Goal: Task Accomplishment & Management: Manage account settings

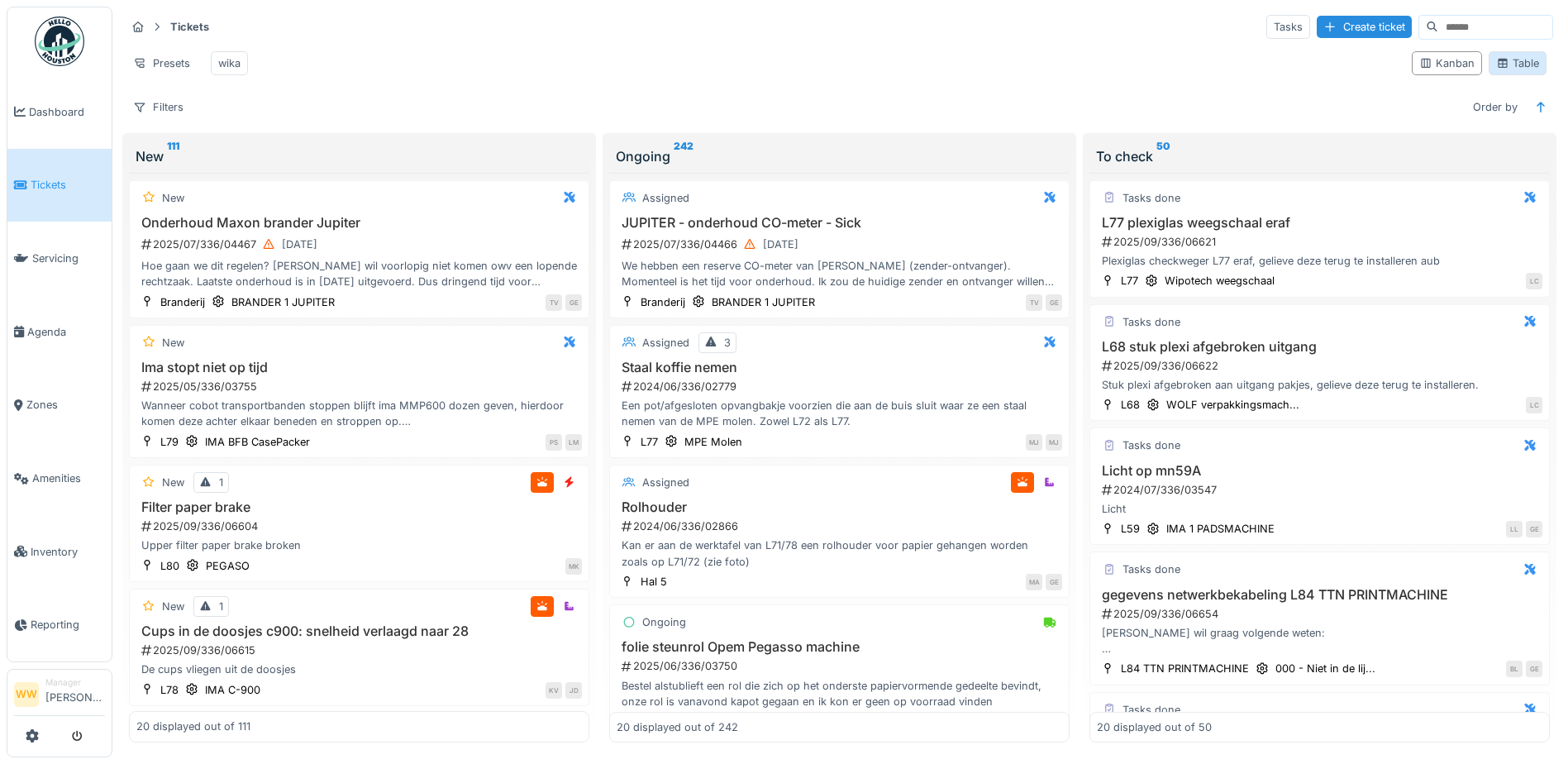
drag, startPoint x: 1499, startPoint y: 72, endPoint x: 1497, endPoint y: 63, distance: 9.2
click at [1497, 63] on div "Table" at bounding box center [1518, 62] width 43 height 15
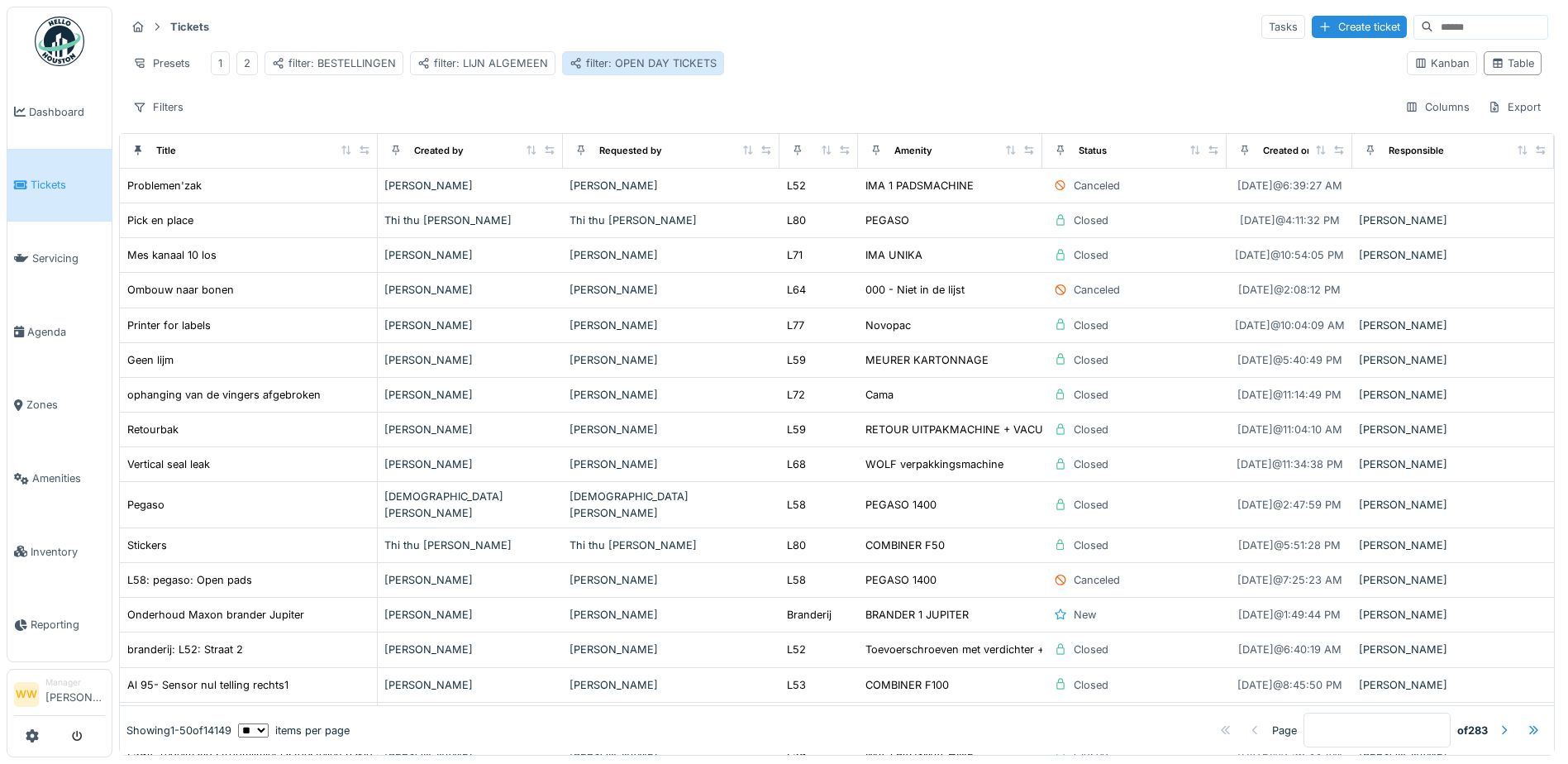
click at [666, 63] on div "filter: OPEN DAY TICKETS" at bounding box center [643, 62] width 147 height 15
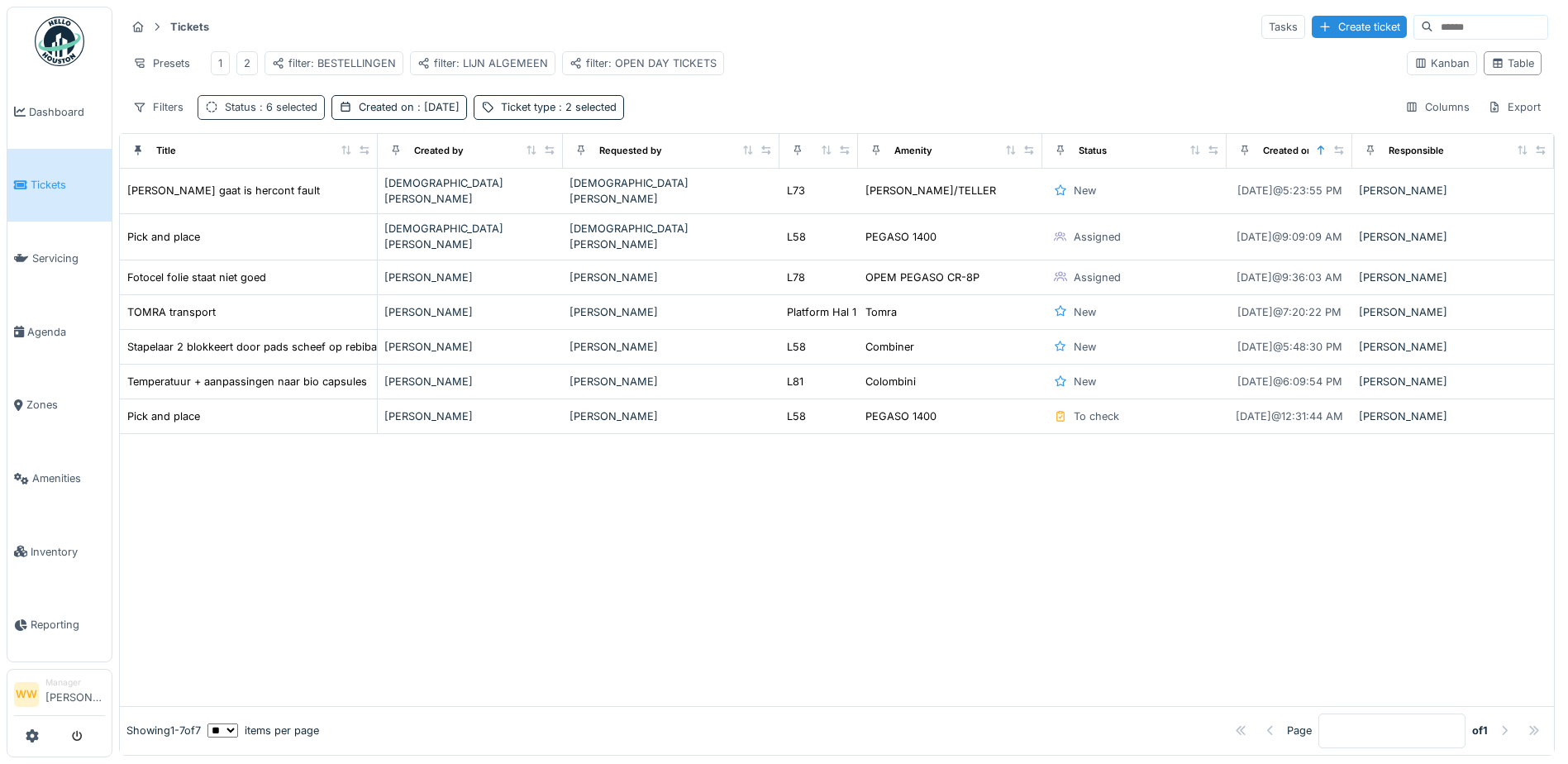
click at [291, 114] on span ": 6 selected" at bounding box center [287, 107] width 61 height 13
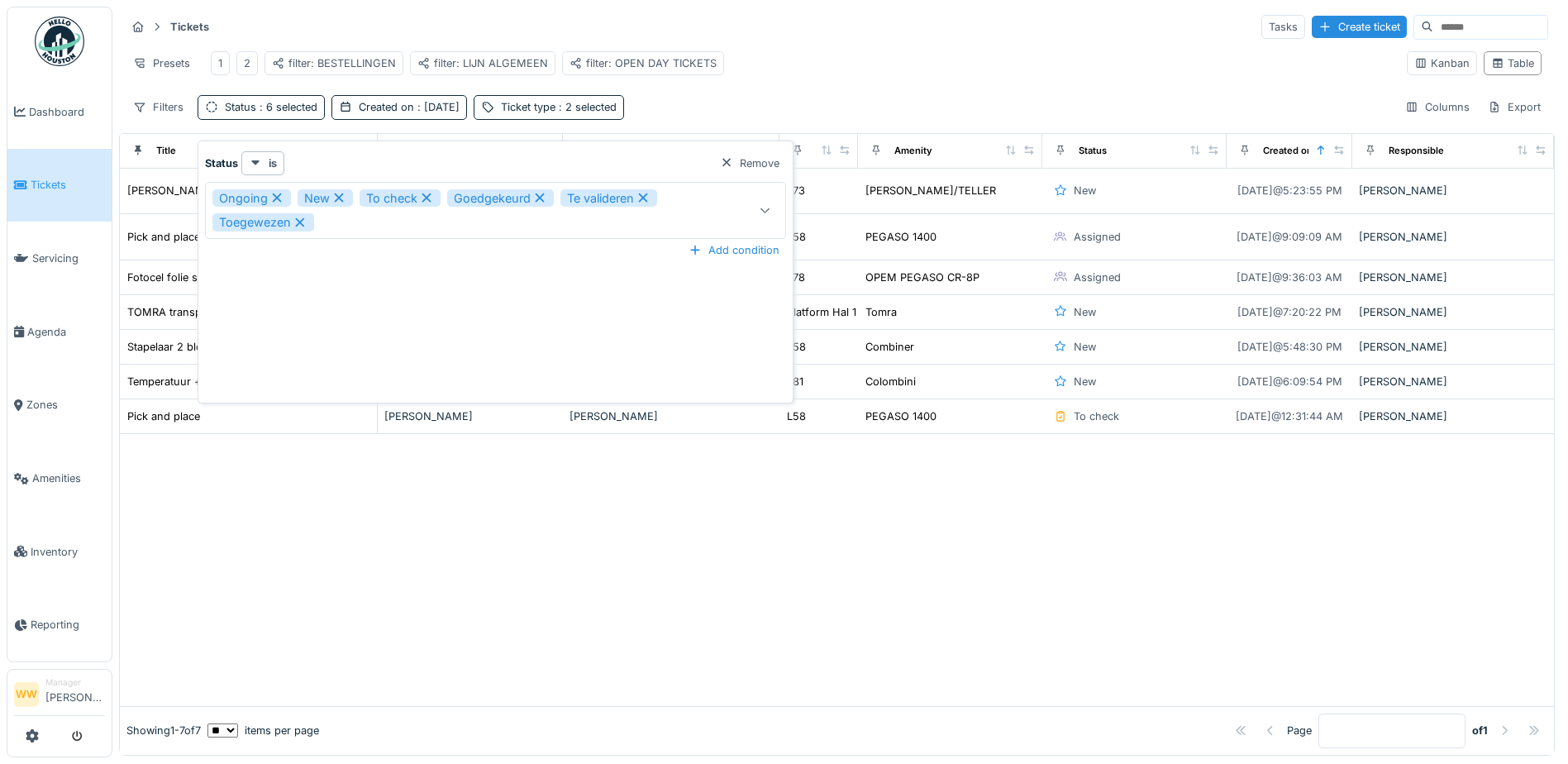
click at [761, 213] on icon at bounding box center [765, 210] width 14 height 11
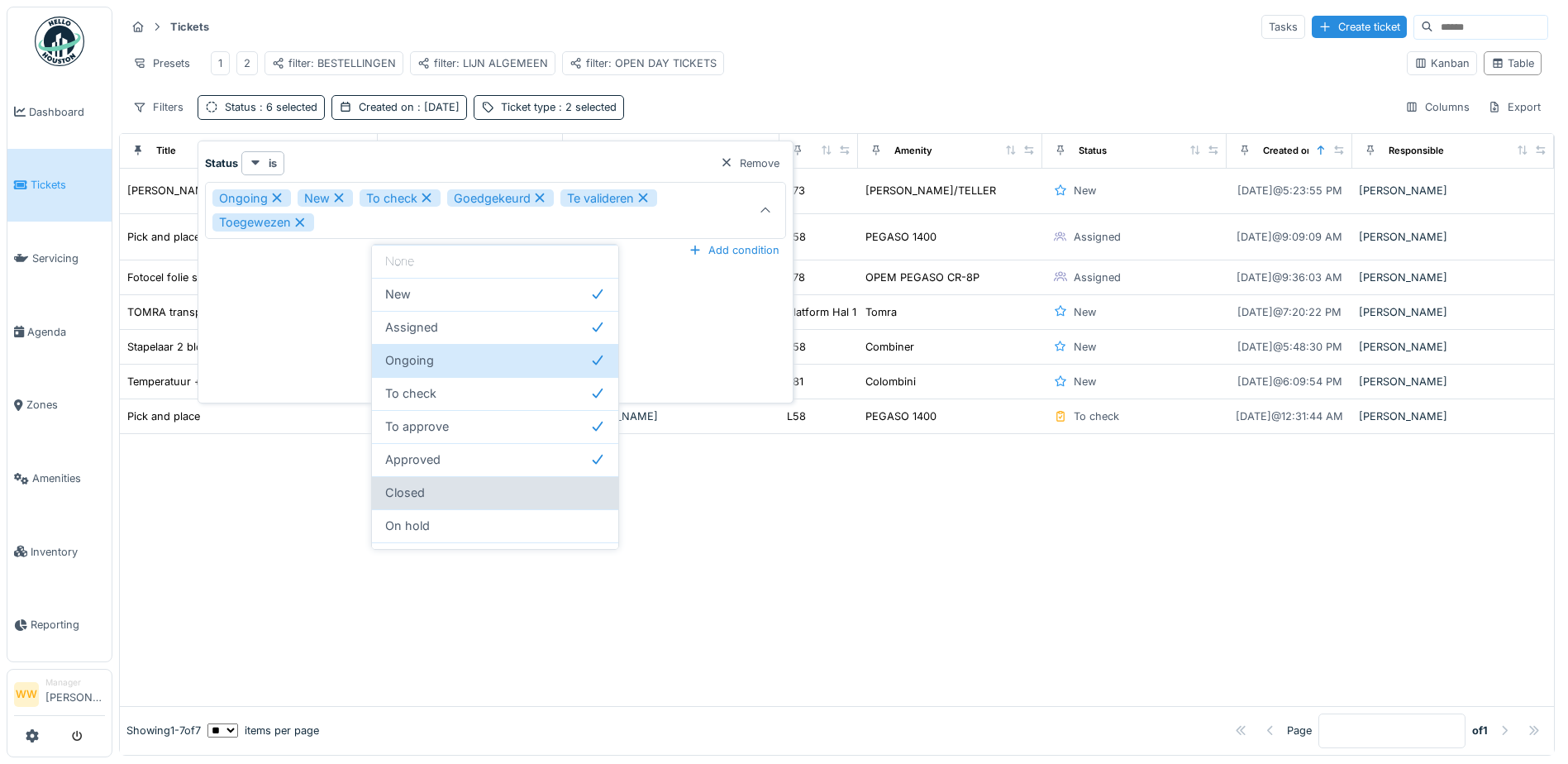
click at [471, 490] on div "Closed" at bounding box center [495, 492] width 220 height 18
type input "**********"
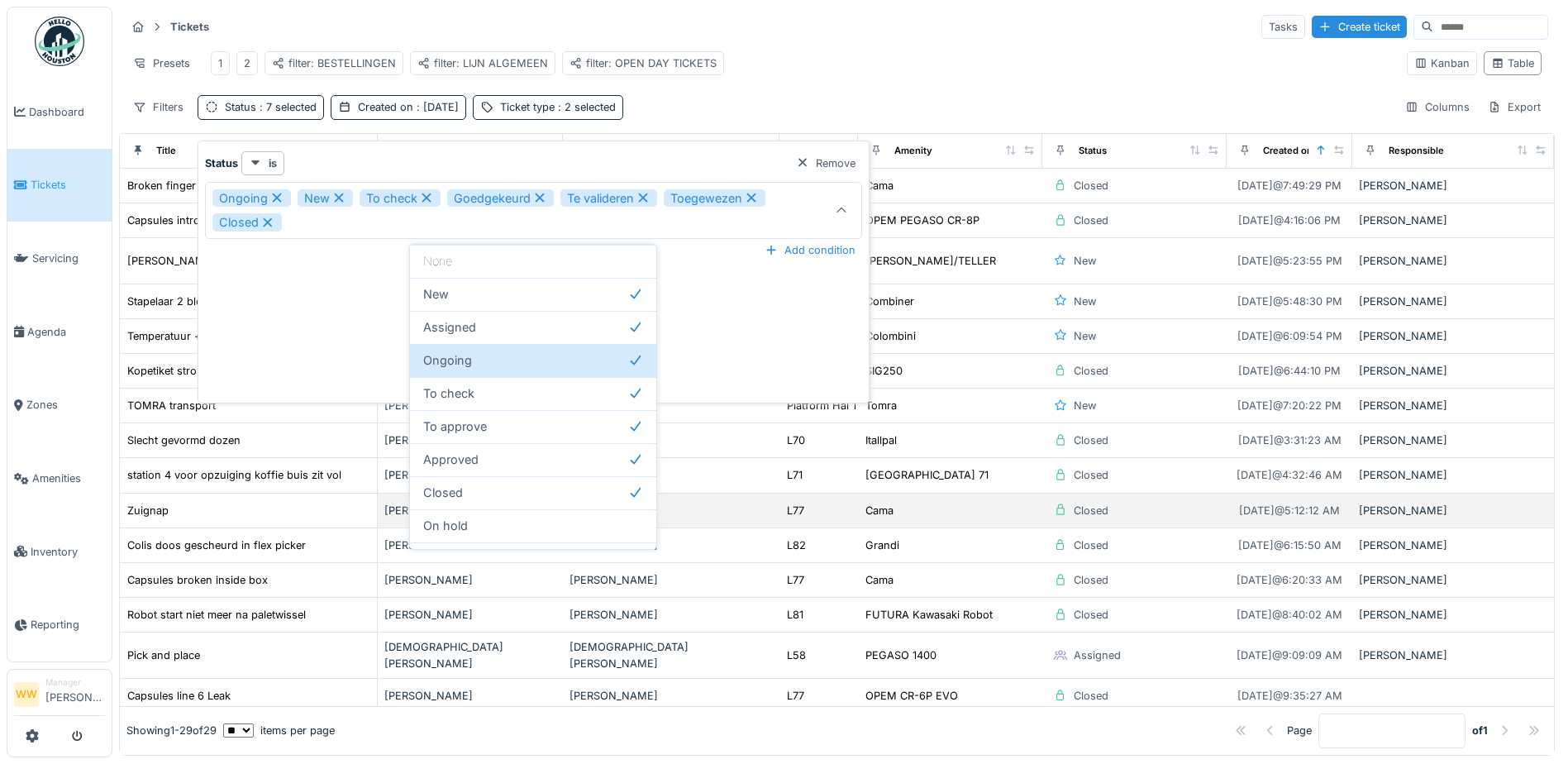
click at [793, 527] on td "L77" at bounding box center [818, 511] width 78 height 34
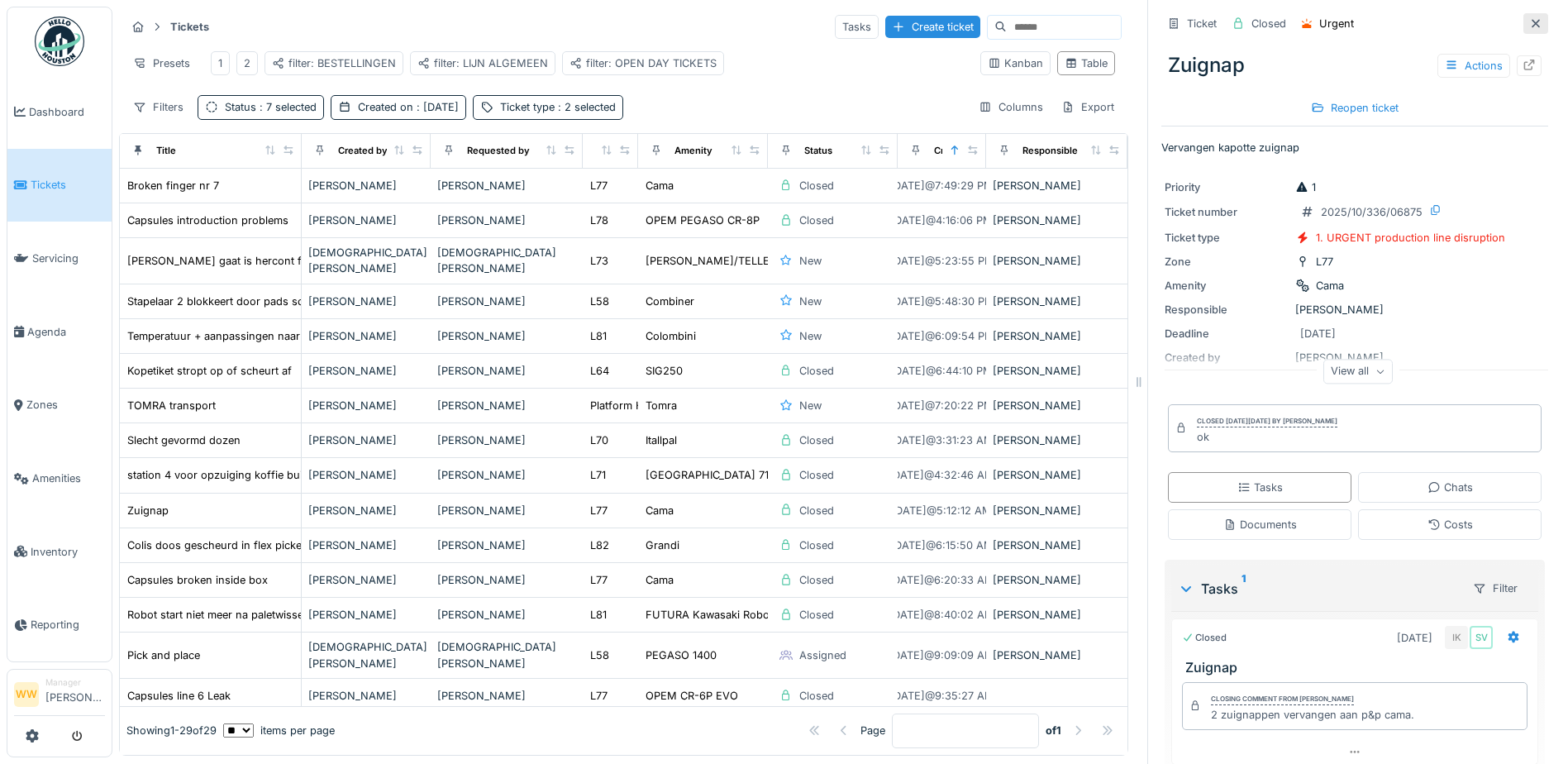
click at [1529, 26] on icon at bounding box center [1536, 23] width 14 height 11
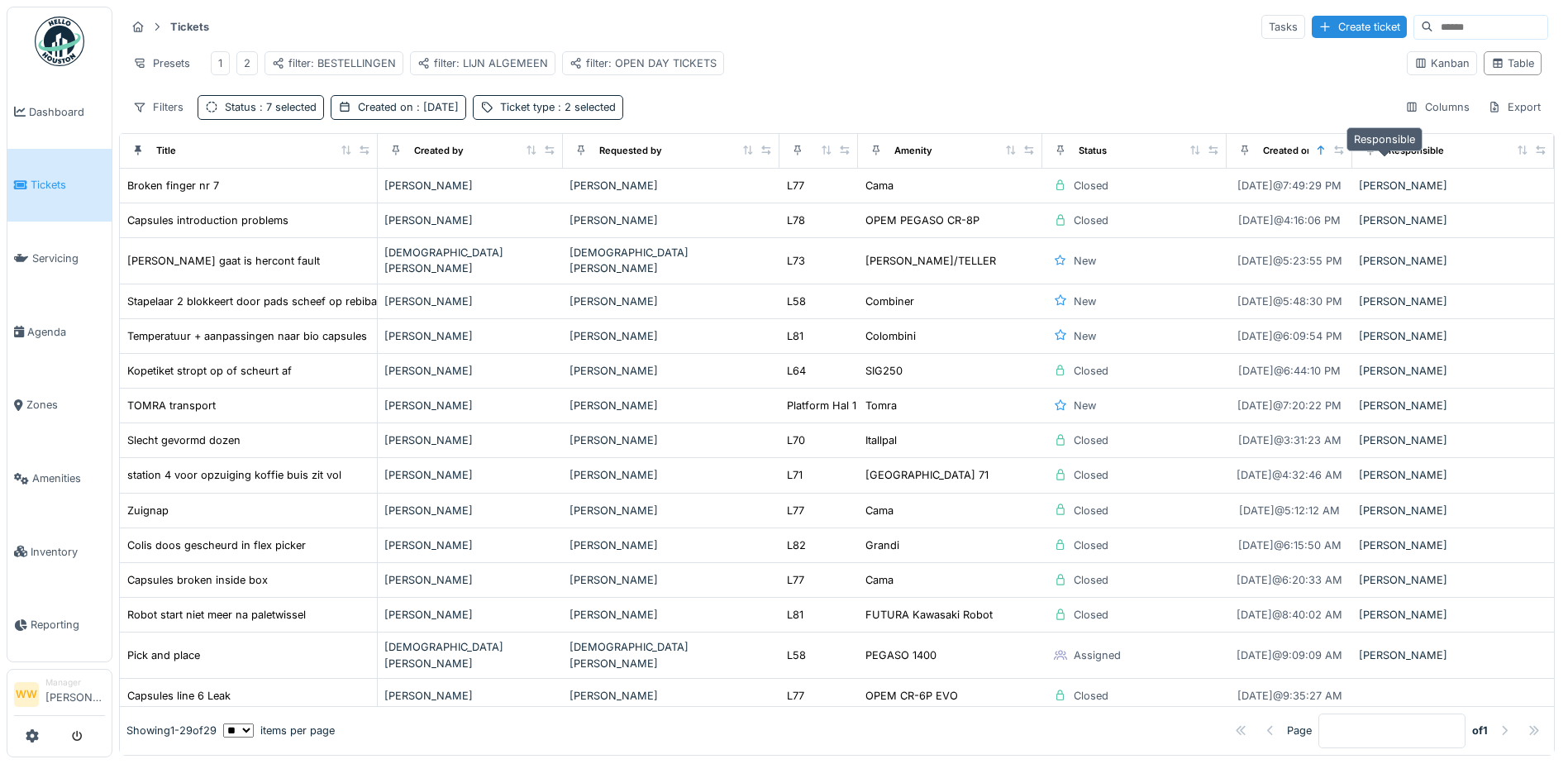
click at [1389, 153] on div "Responsible" at bounding box center [1416, 151] width 55 height 14
click at [1517, 151] on icon at bounding box center [1522, 150] width 12 height 9
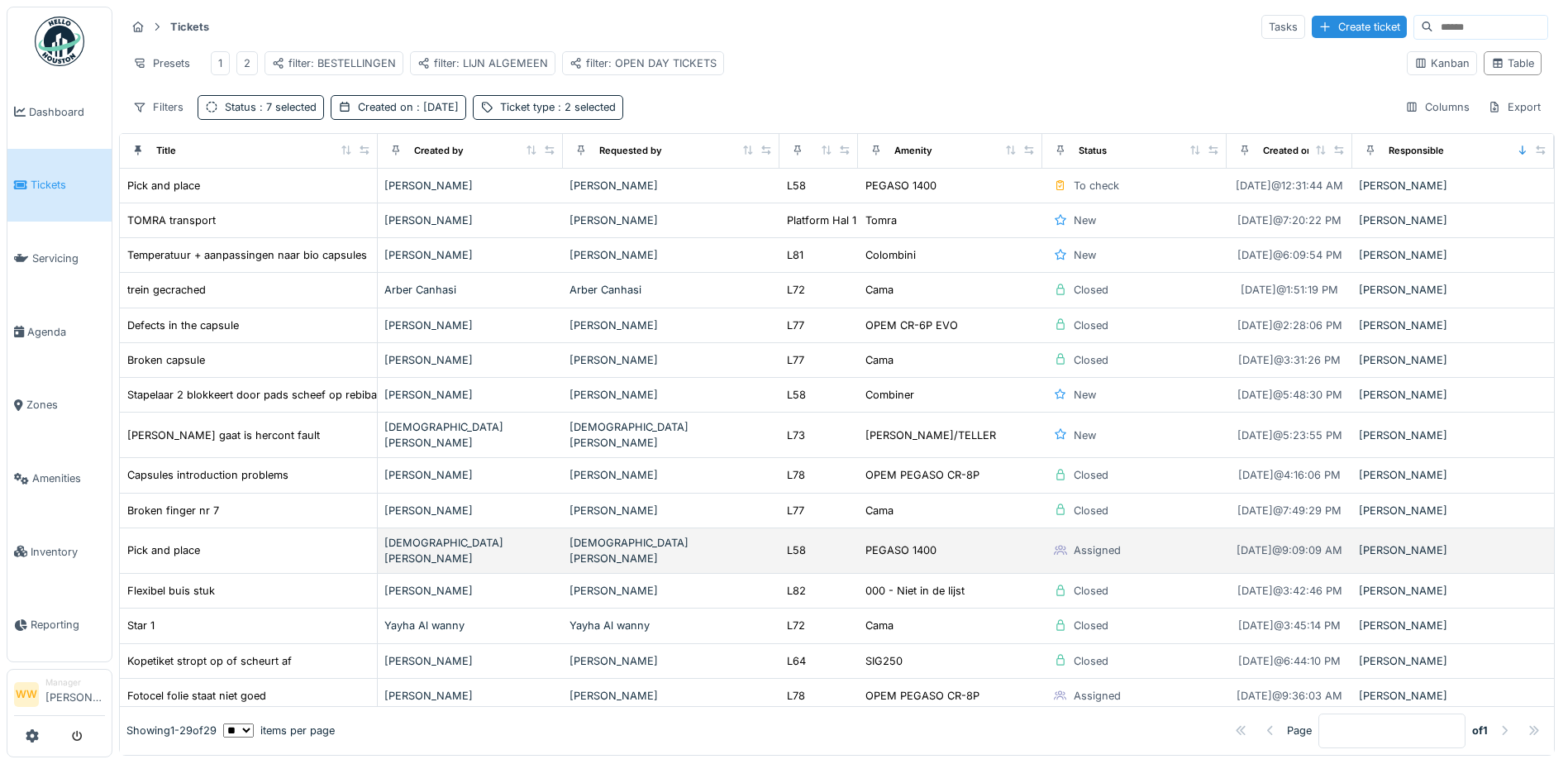
click at [701, 546] on div "[DEMOGRAPHIC_DATA][PERSON_NAME]" at bounding box center [671, 550] width 203 height 32
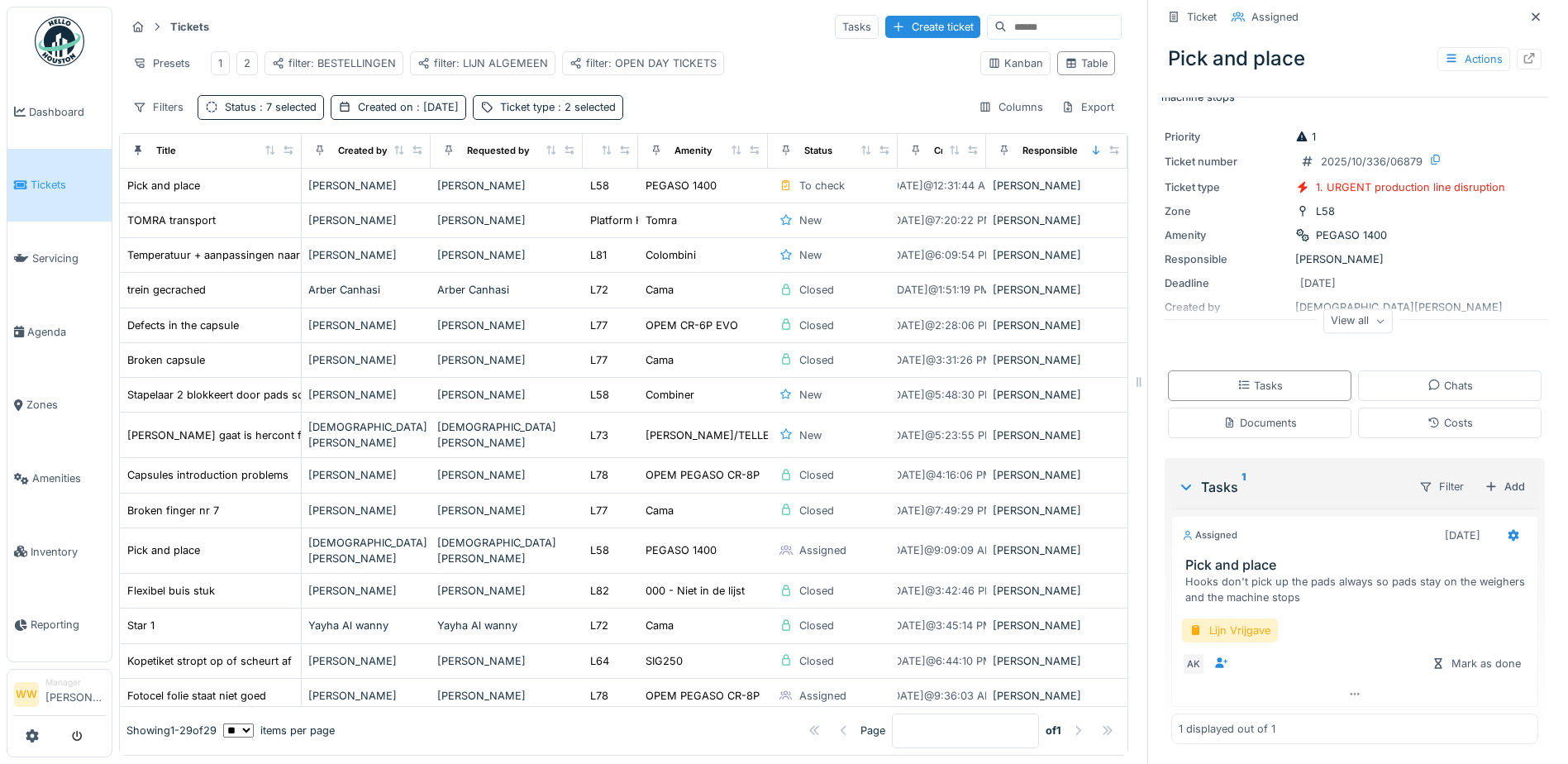
scroll to position [13, 0]
click at [1242, 417] on div "Documents" at bounding box center [1261, 422] width 74 height 15
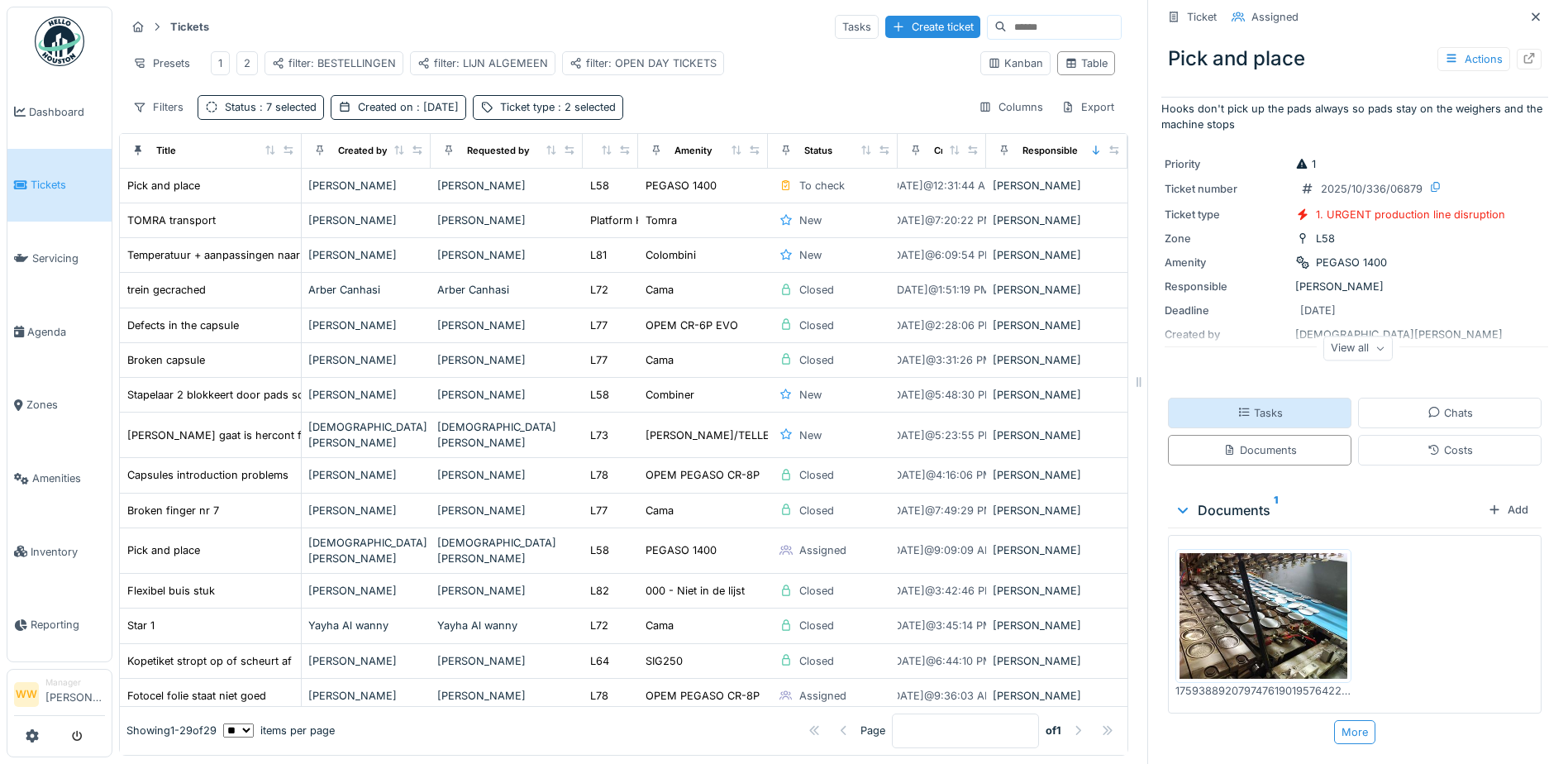
scroll to position [0, 0]
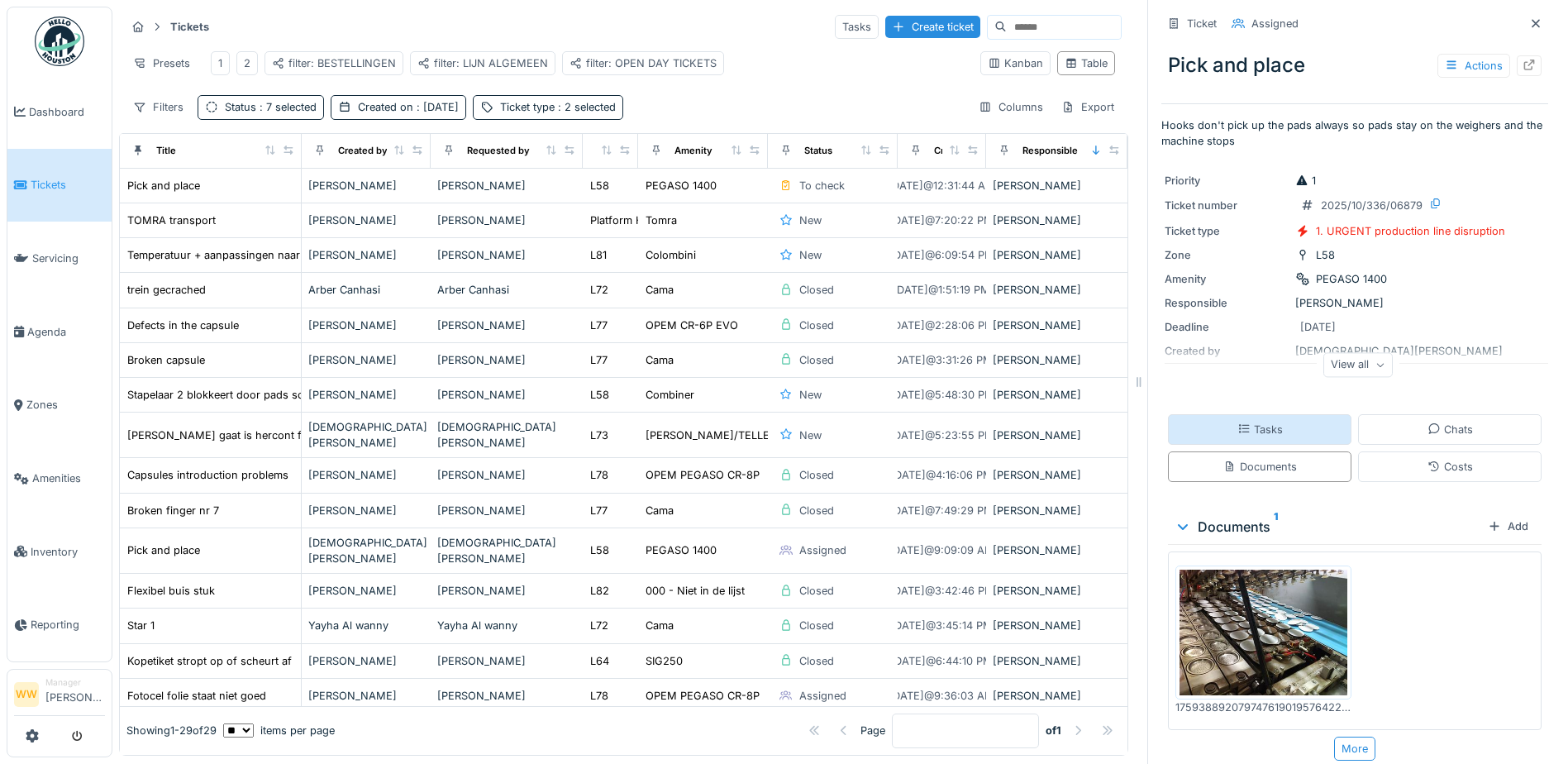
click at [1251, 423] on div "Tasks" at bounding box center [1260, 428] width 45 height 15
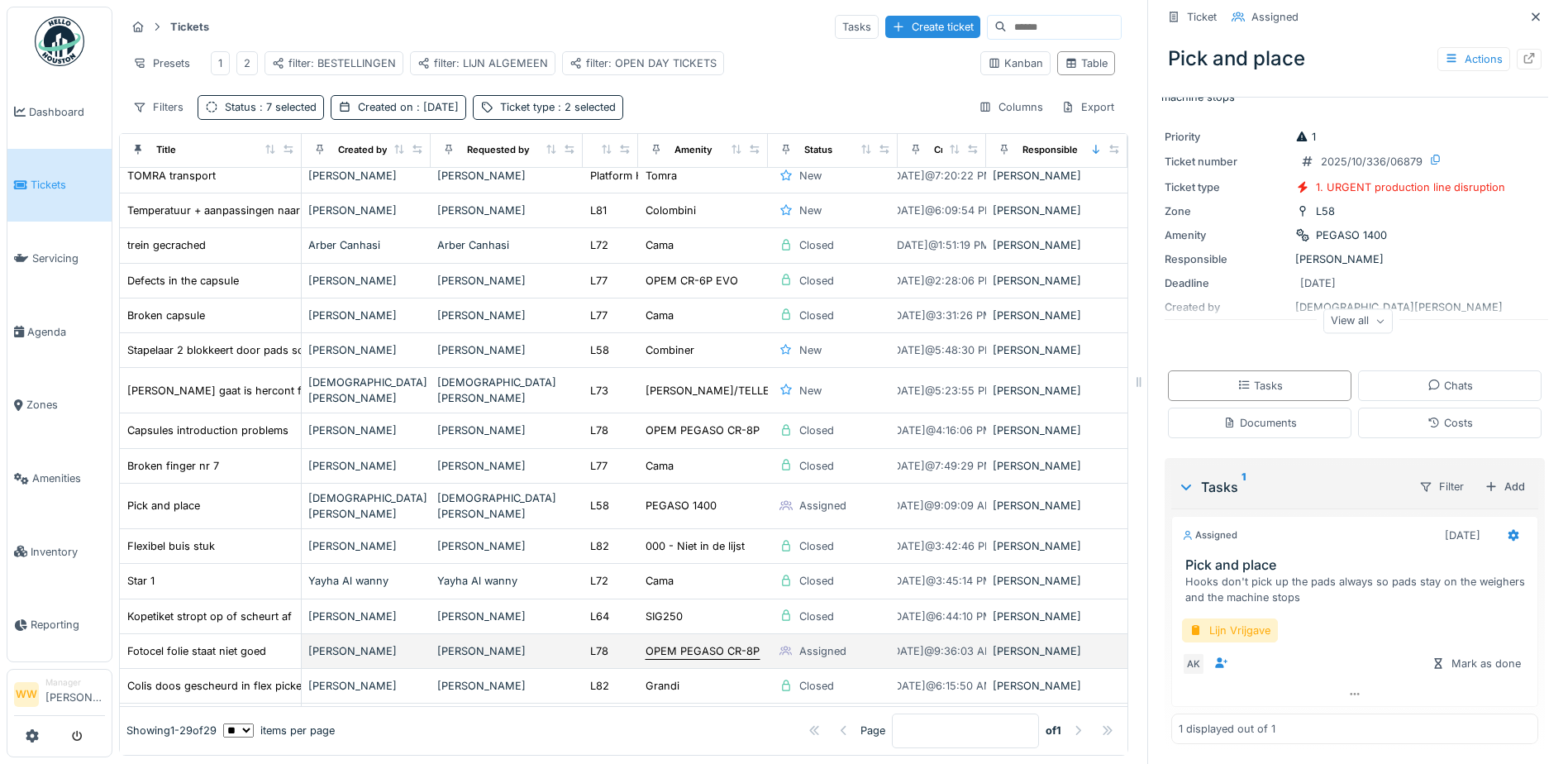
scroll to position [83, 0]
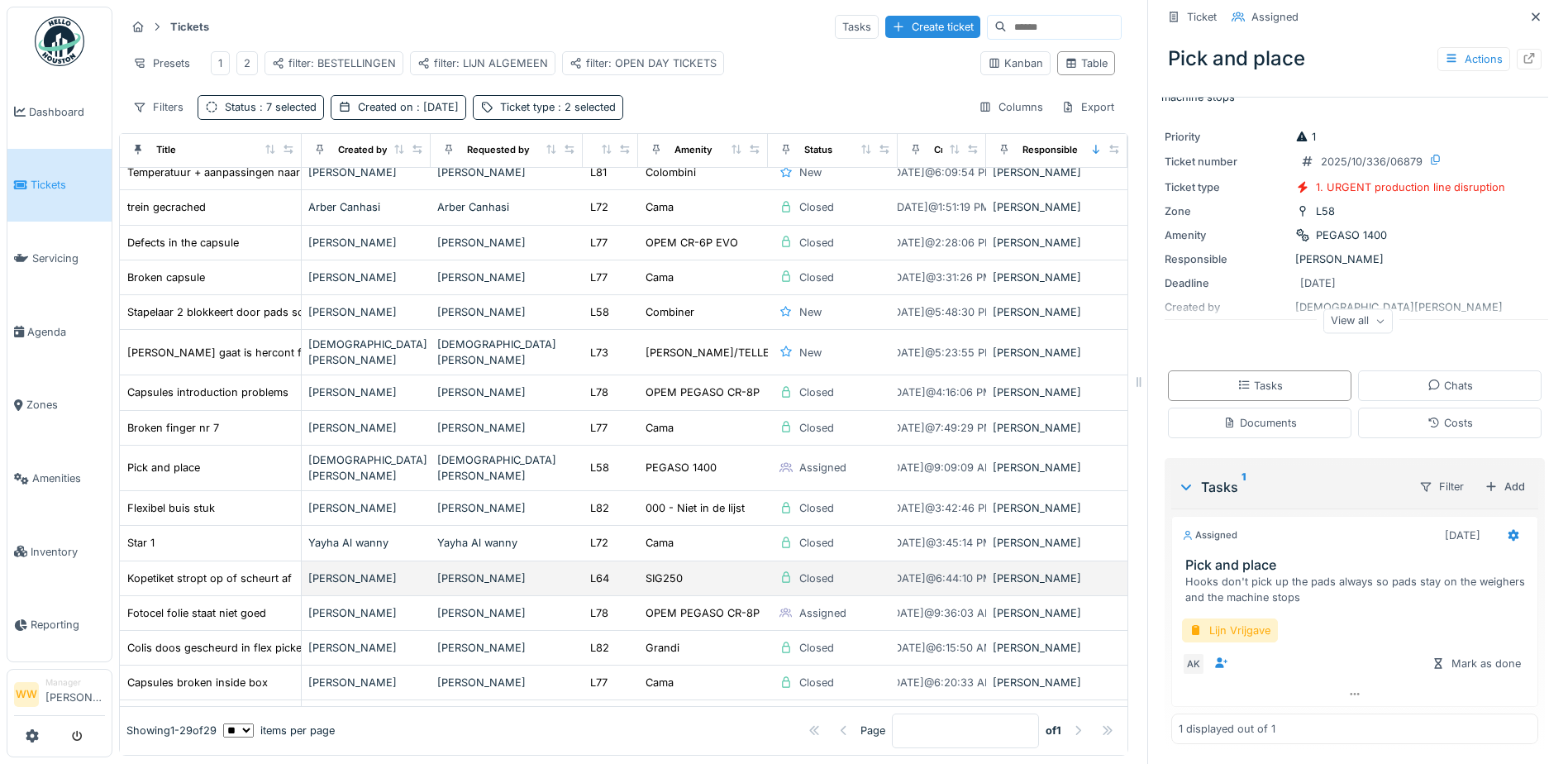
click at [508, 570] on div "[PERSON_NAME]" at bounding box center [507, 577] width 139 height 15
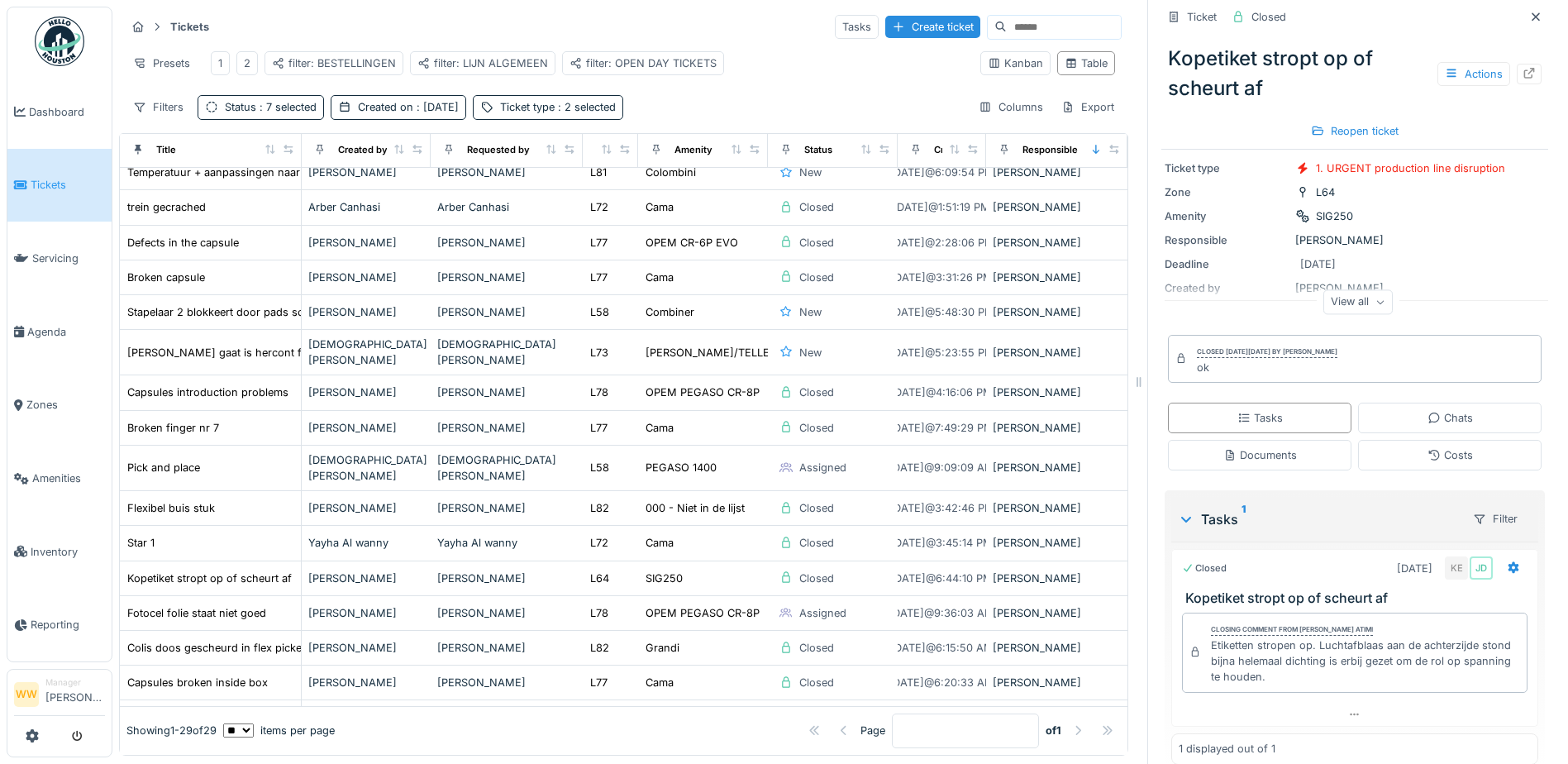
scroll to position [122, 0]
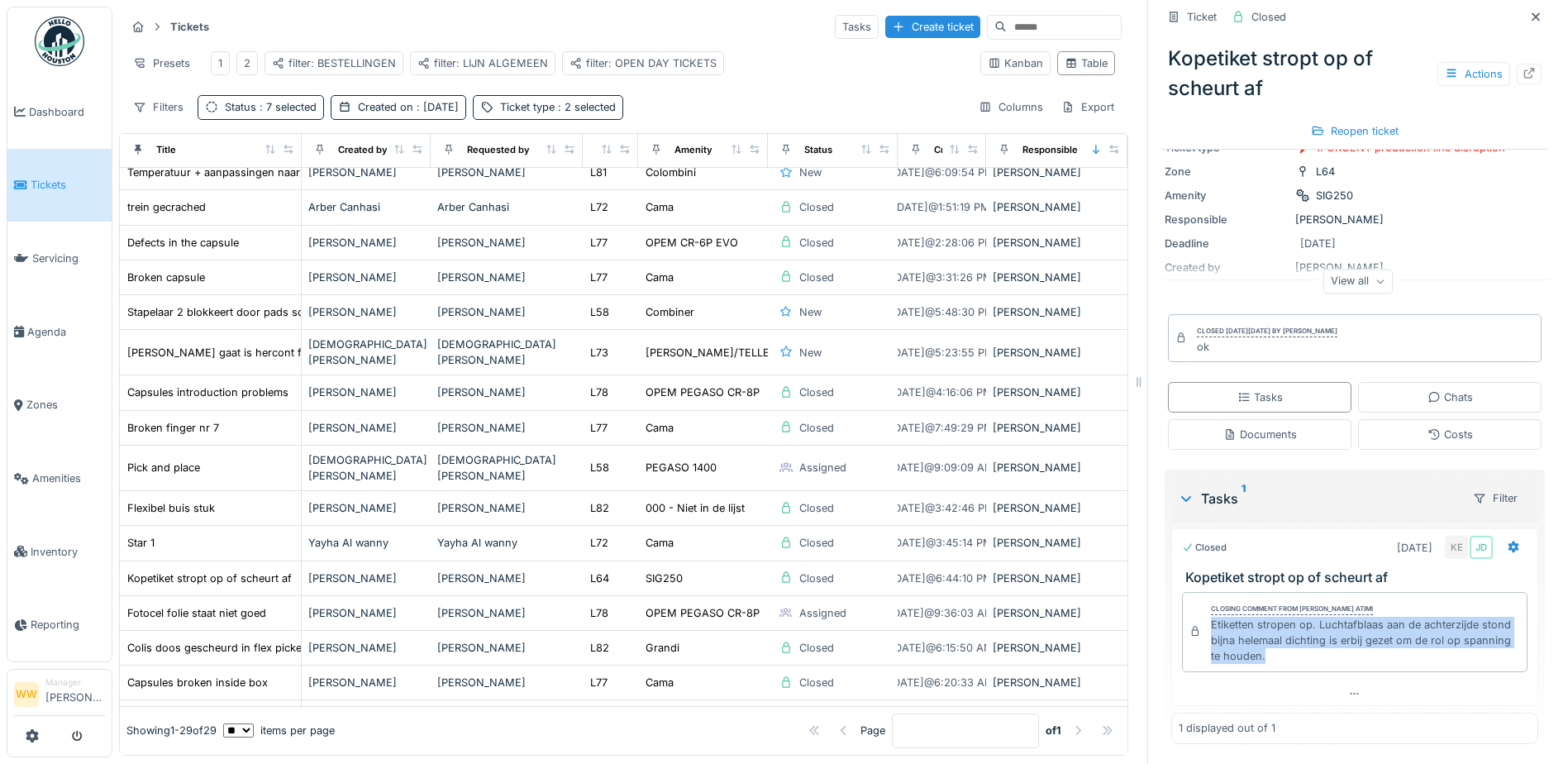
drag, startPoint x: 1195, startPoint y: 608, endPoint x: 1266, endPoint y: 652, distance: 83.5
click at [1266, 652] on div "Closing comment from [PERSON_NAME] atimi Etiketten stropen op. Luchtafblaas aan…" at bounding box center [1354, 631] width 345 height 80
copy div "Etiketten stropen op. Luchtafblaas aan de achterzijde stond bijna helemaal dich…"
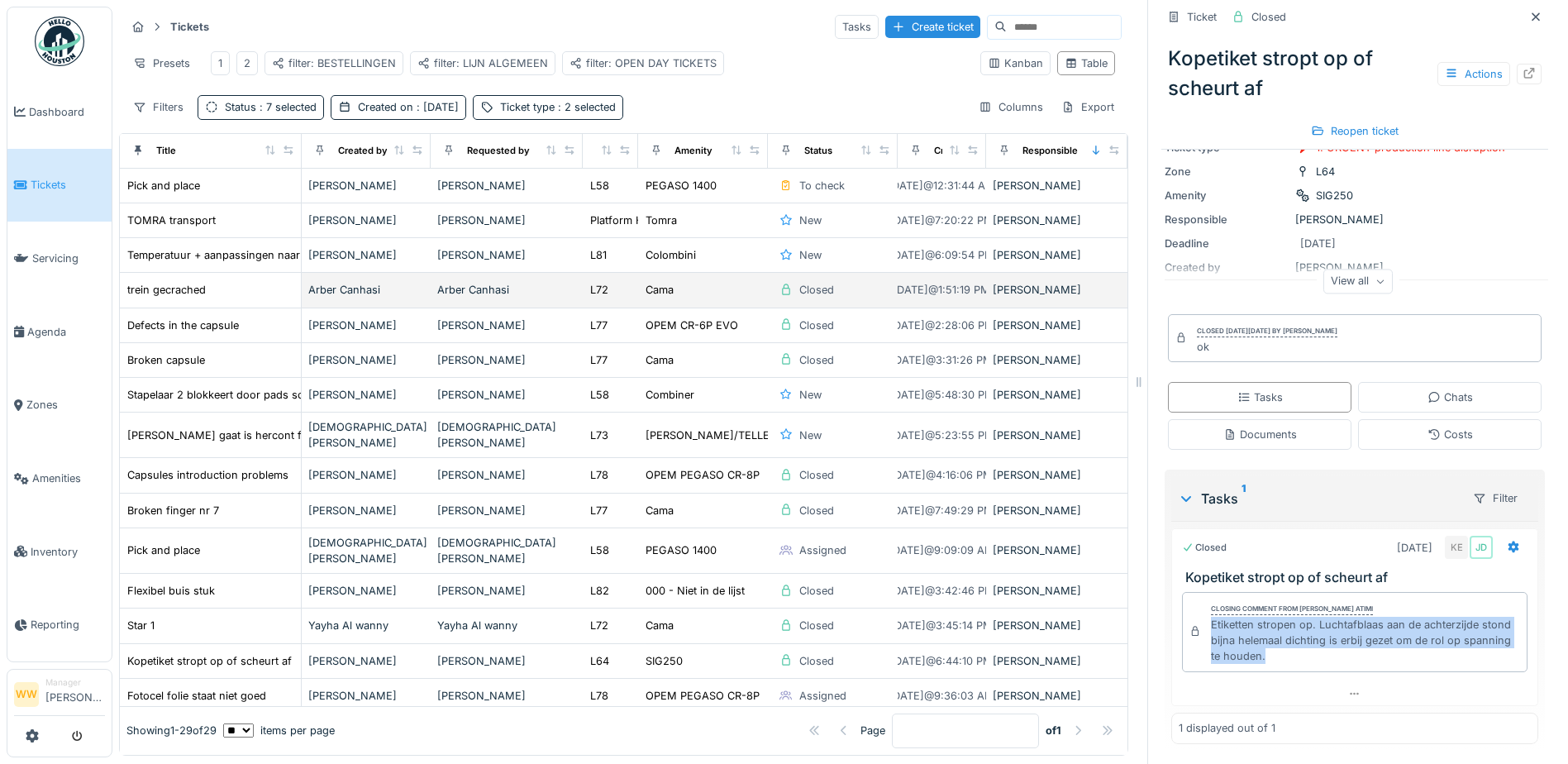
scroll to position [83, 0]
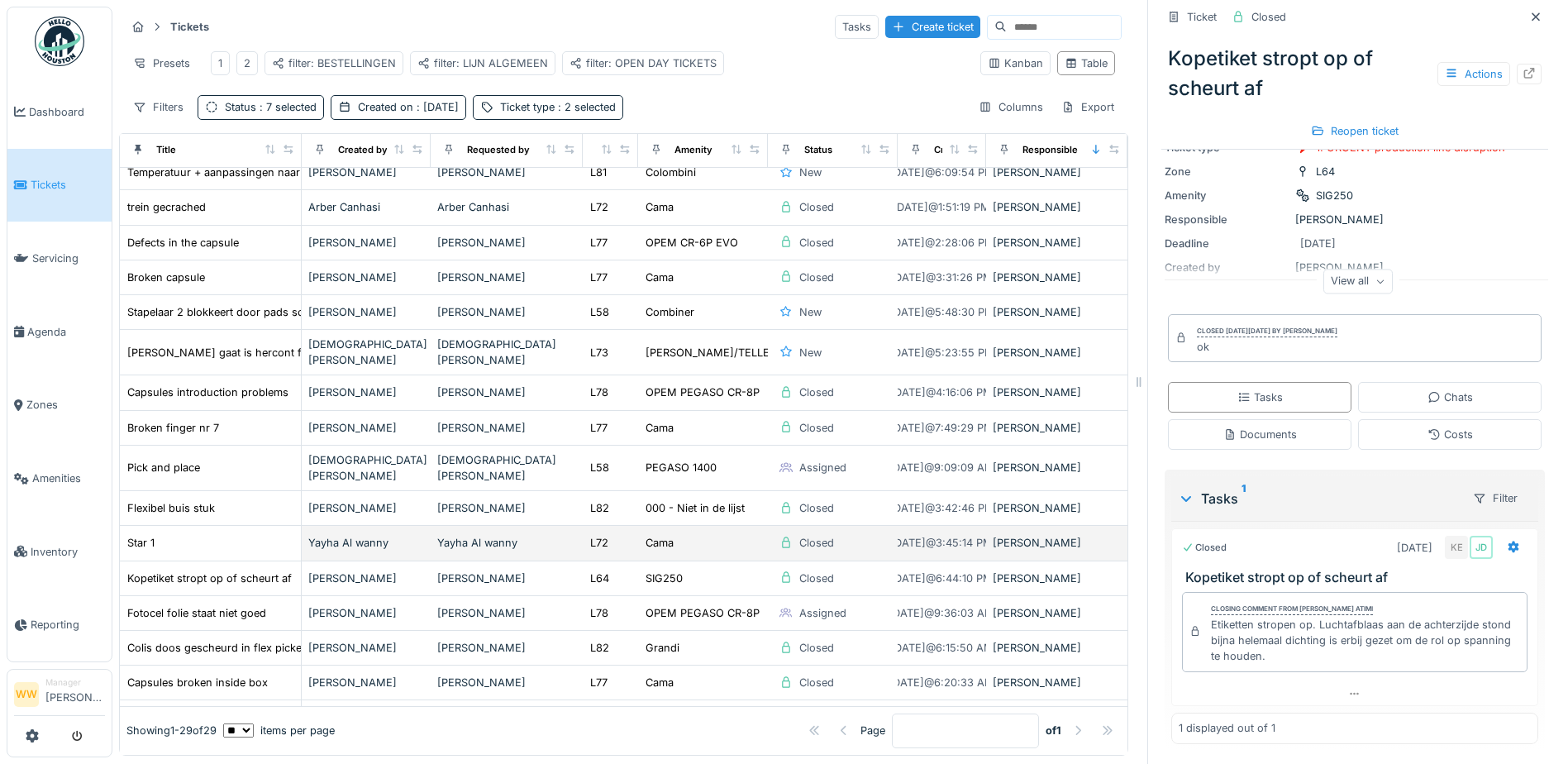
click at [532, 535] on div "Yayha Al wanny" at bounding box center [507, 542] width 139 height 15
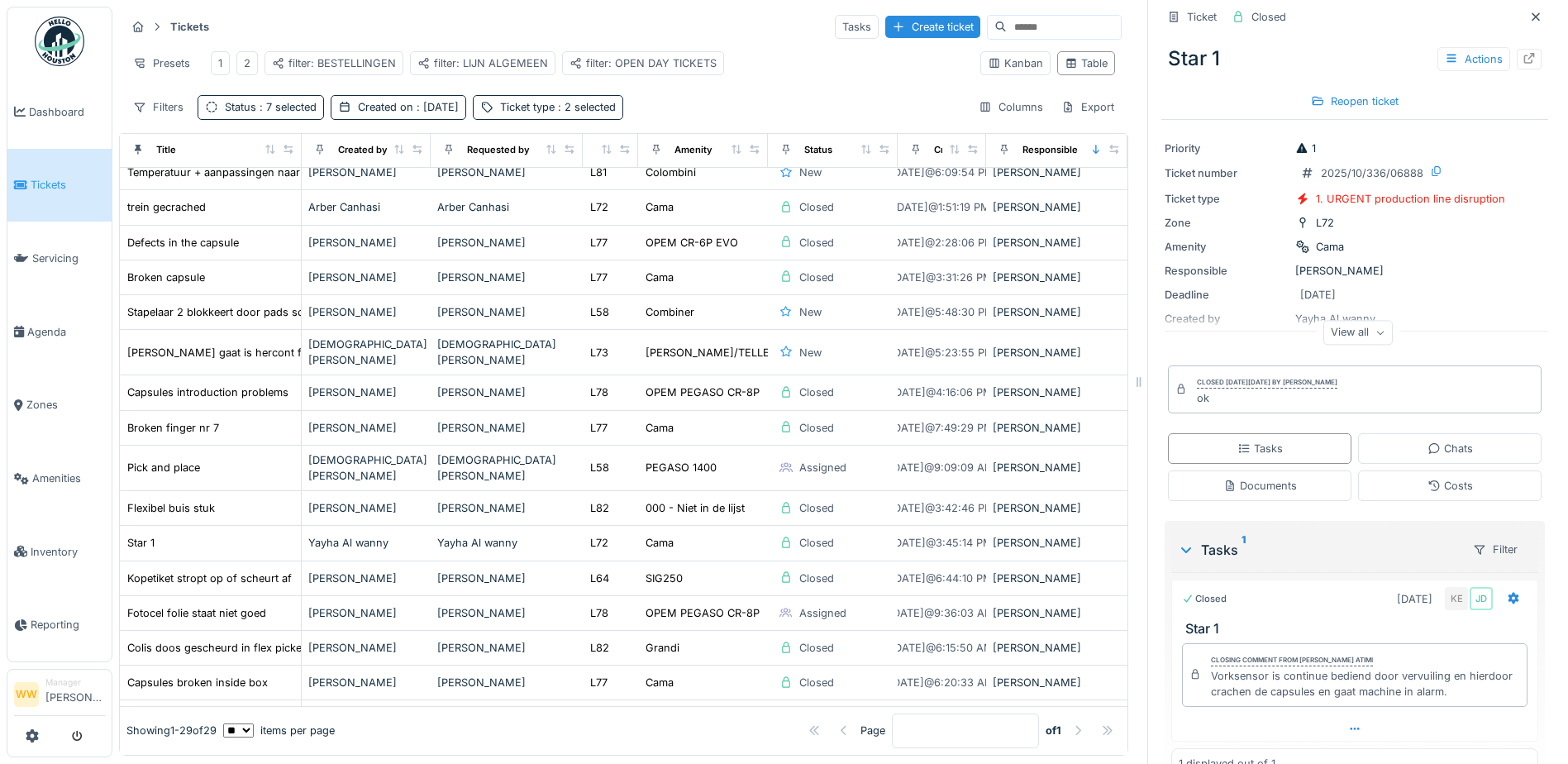
scroll to position [76, 0]
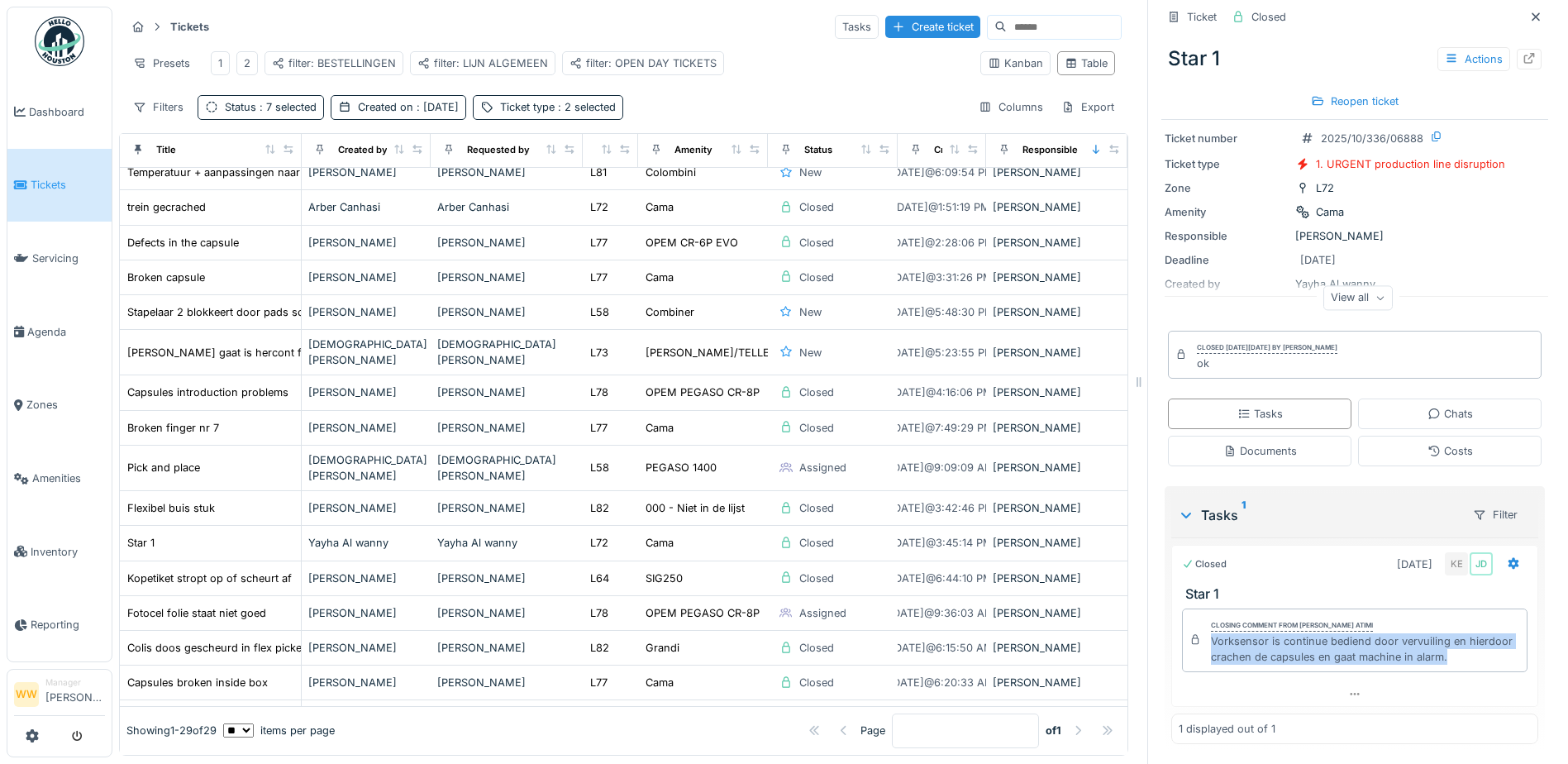
drag, startPoint x: 1194, startPoint y: 620, endPoint x: 1436, endPoint y: 649, distance: 243.7
click at [1436, 649] on div "Closing comment from [PERSON_NAME] atimi [PERSON_NAME] is continue bediend door…" at bounding box center [1354, 640] width 345 height 64
copy div "Vorksensor is continue bediend door vervuiling en hierdoor crachen de capsules …"
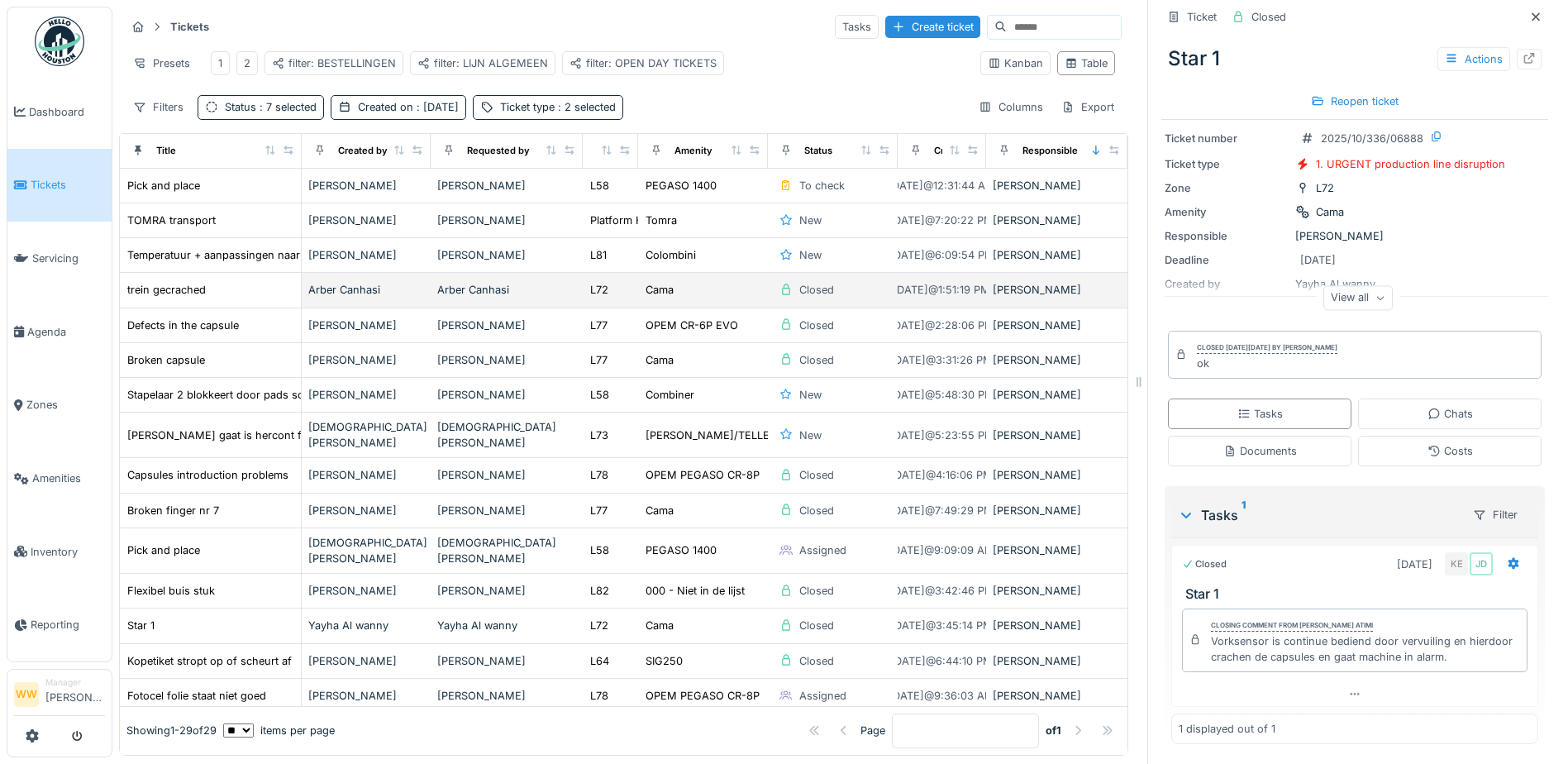
click at [608, 289] on div "L72" at bounding box center [610, 290] width 42 height 17
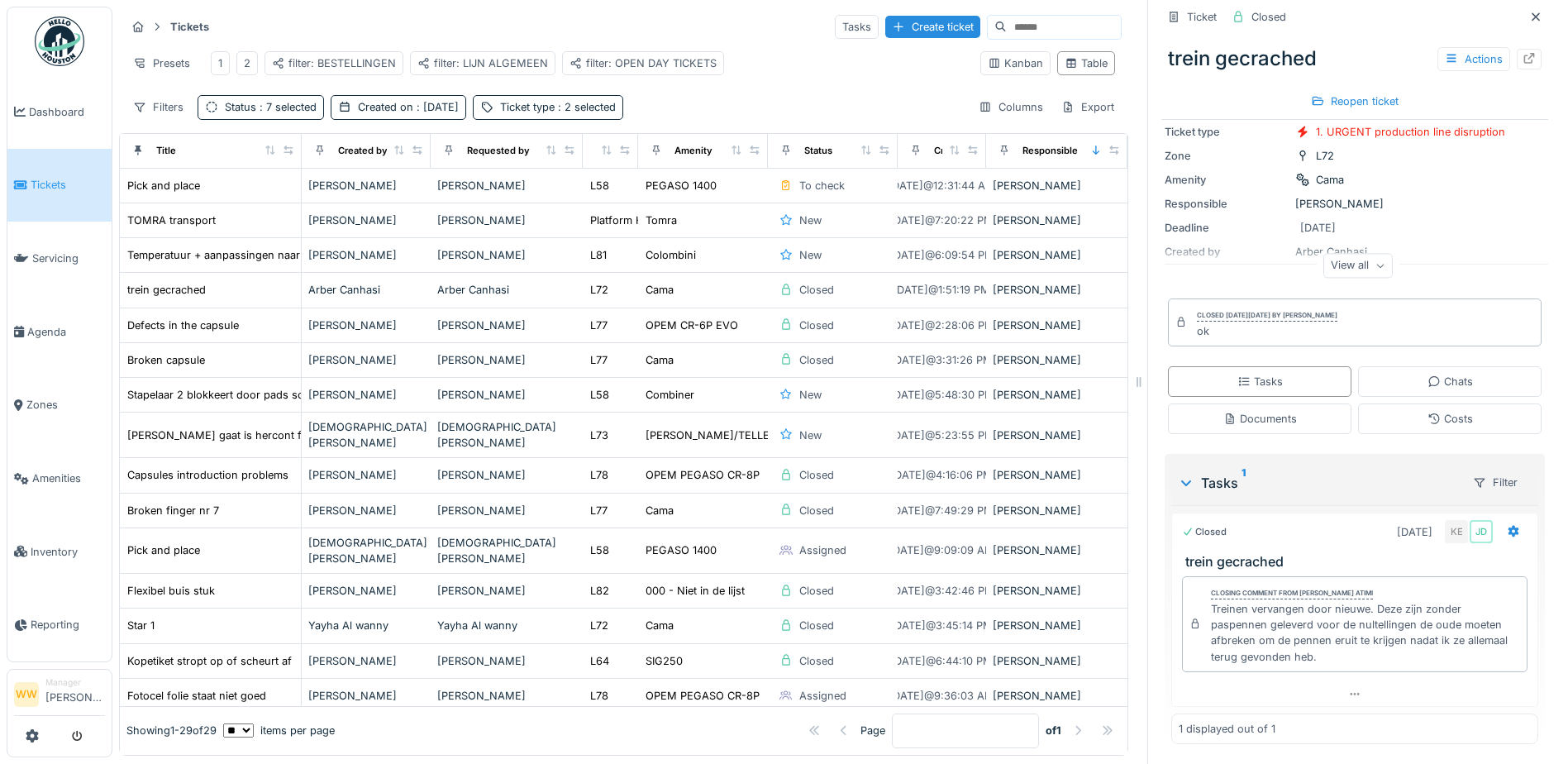
scroll to position [107, 0]
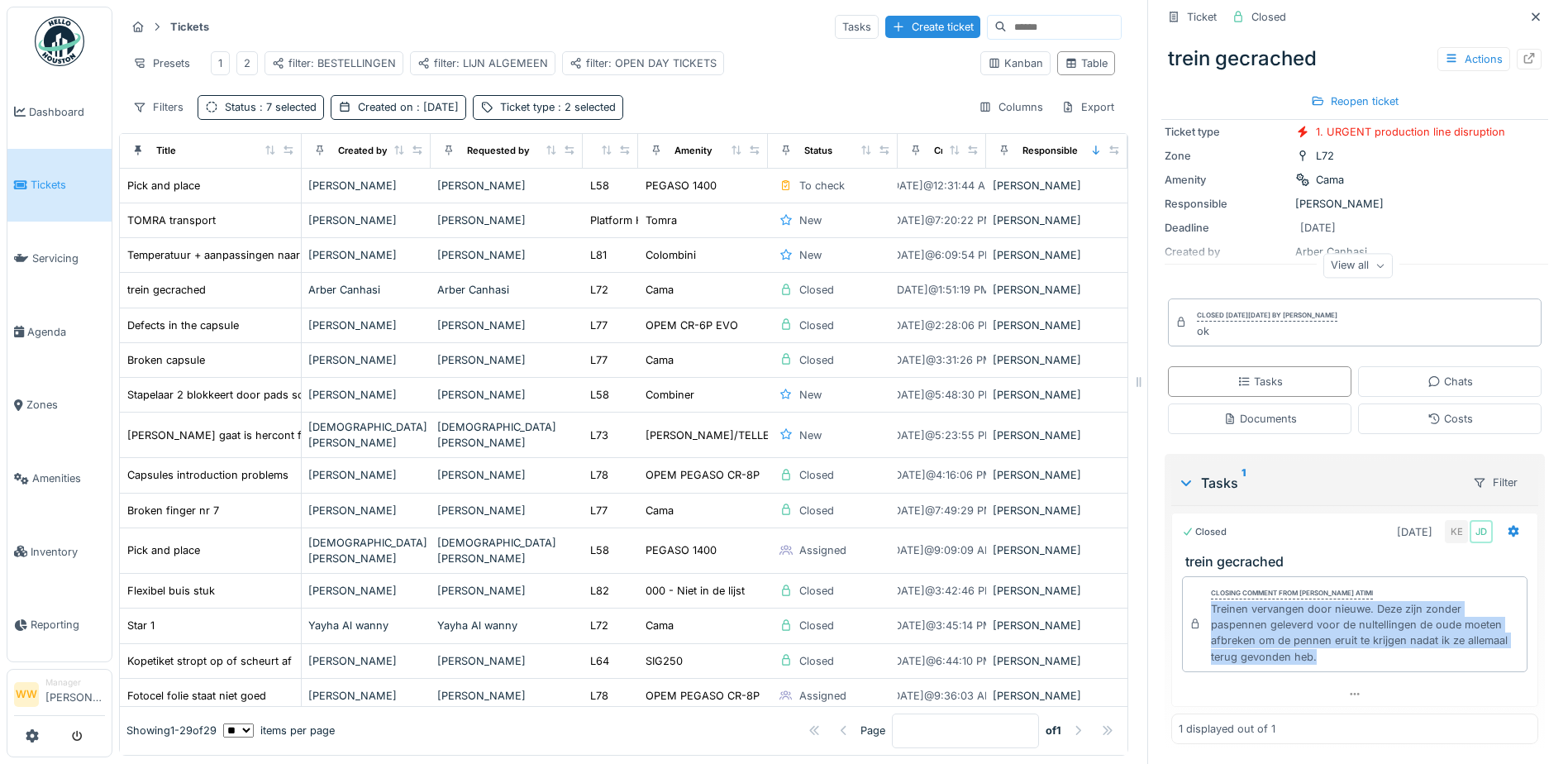
drag, startPoint x: 1234, startPoint y: 612, endPoint x: 1317, endPoint y: 646, distance: 89.7
click at [1317, 646] on div "Closing comment from [PERSON_NAME] [PERSON_NAME] vervangen door nieuwe. Deze zi…" at bounding box center [1354, 624] width 345 height 96
copy div "Treinen vervangen door nieuwe. Deze zijn zonder paspennen geleverd voor de nult…"
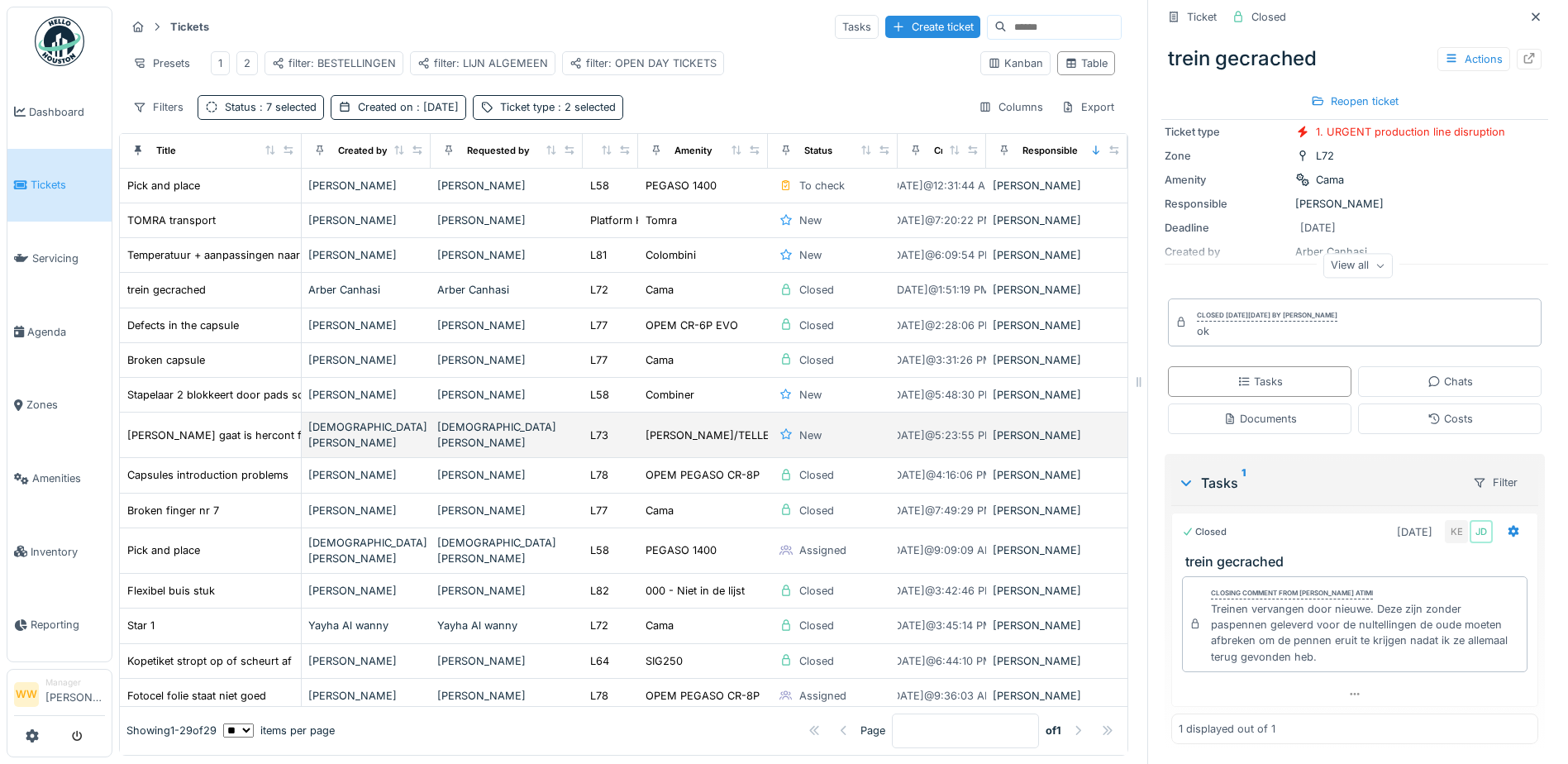
click at [547, 430] on div "[DEMOGRAPHIC_DATA][PERSON_NAME]" at bounding box center [507, 435] width 139 height 32
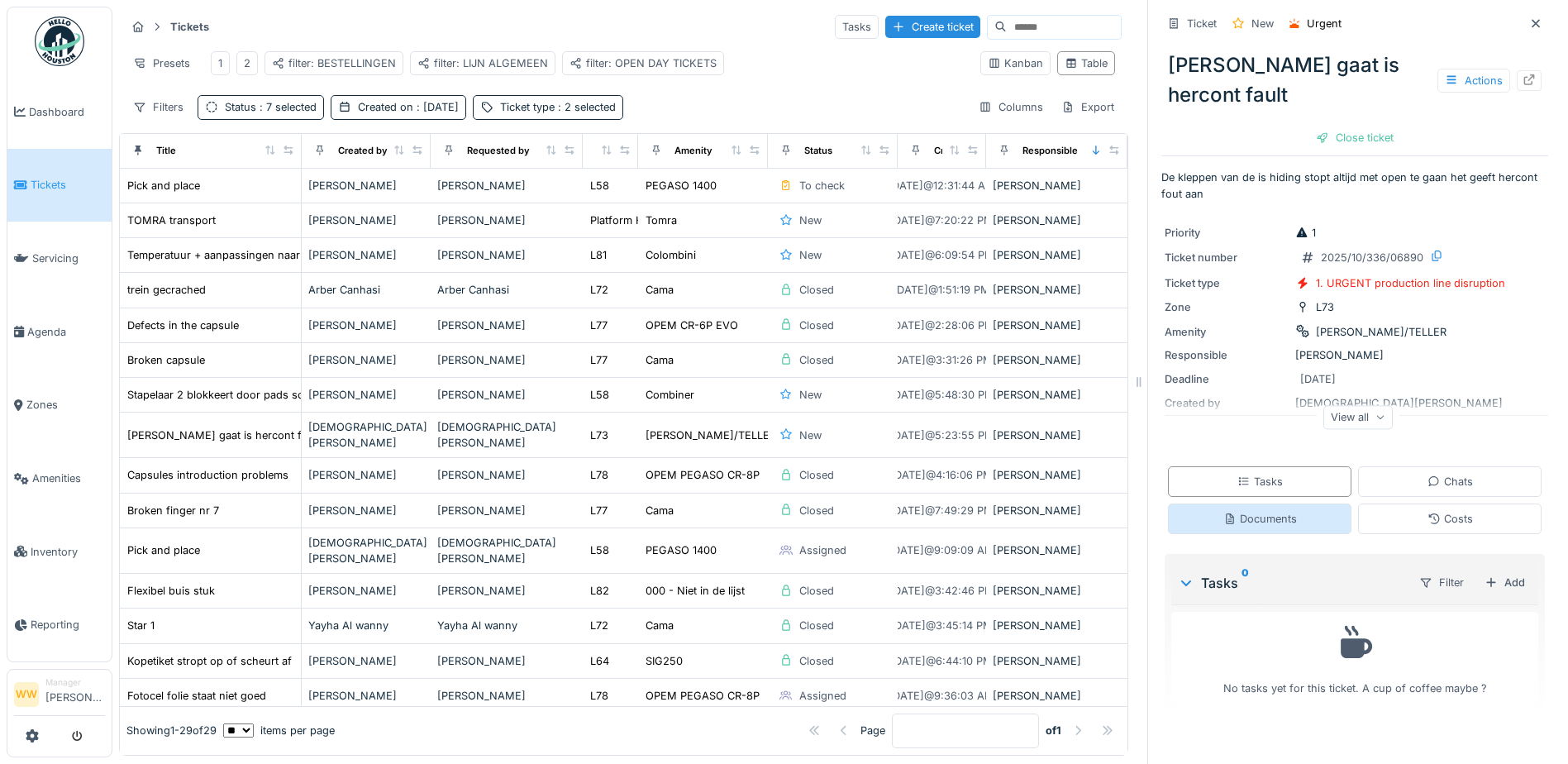
click at [1246, 511] on div "Documents" at bounding box center [1261, 518] width 74 height 15
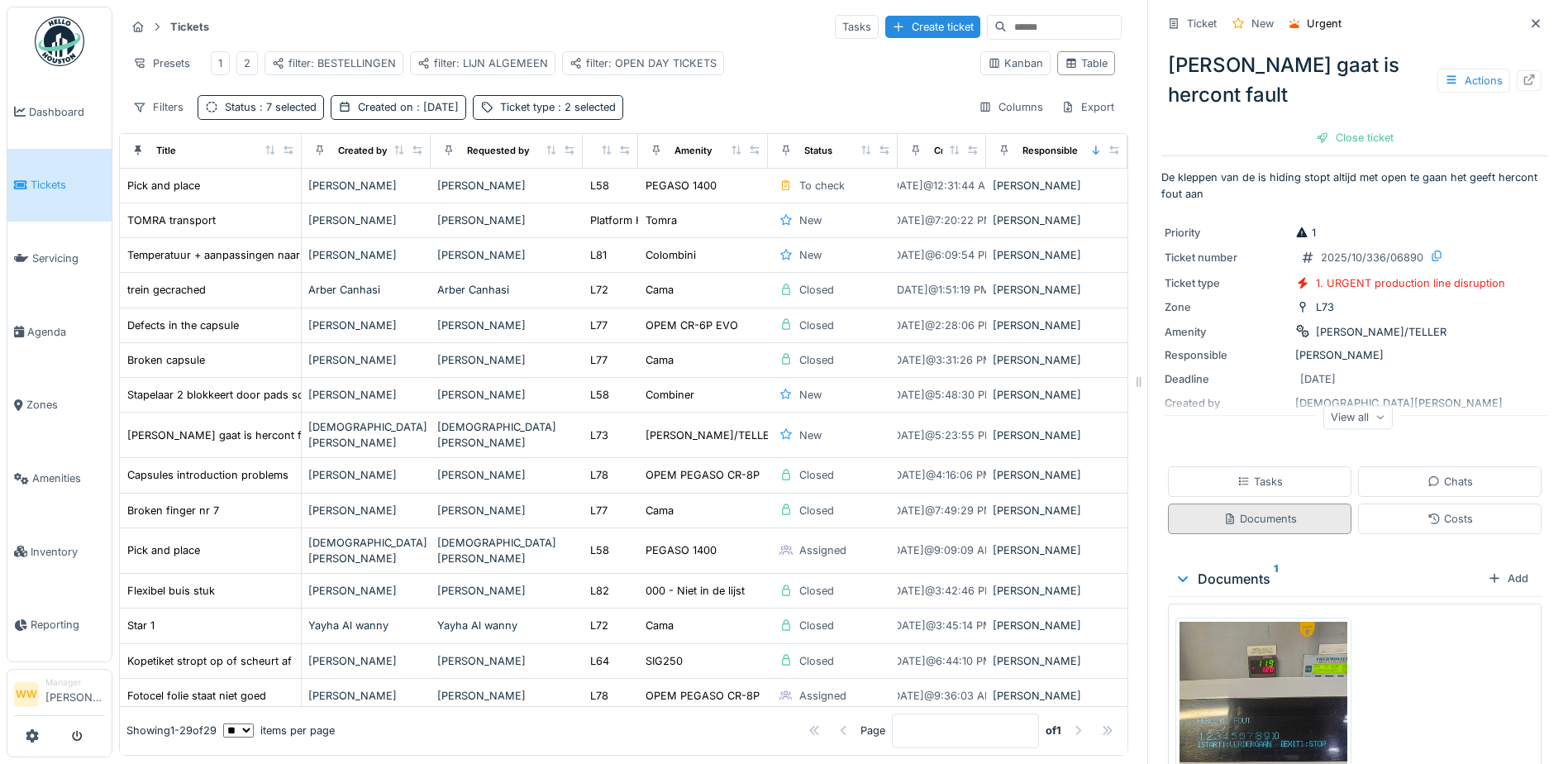
scroll to position [13, 0]
click at [1260, 466] on div "Tasks" at bounding box center [1259, 482] width 183 height 31
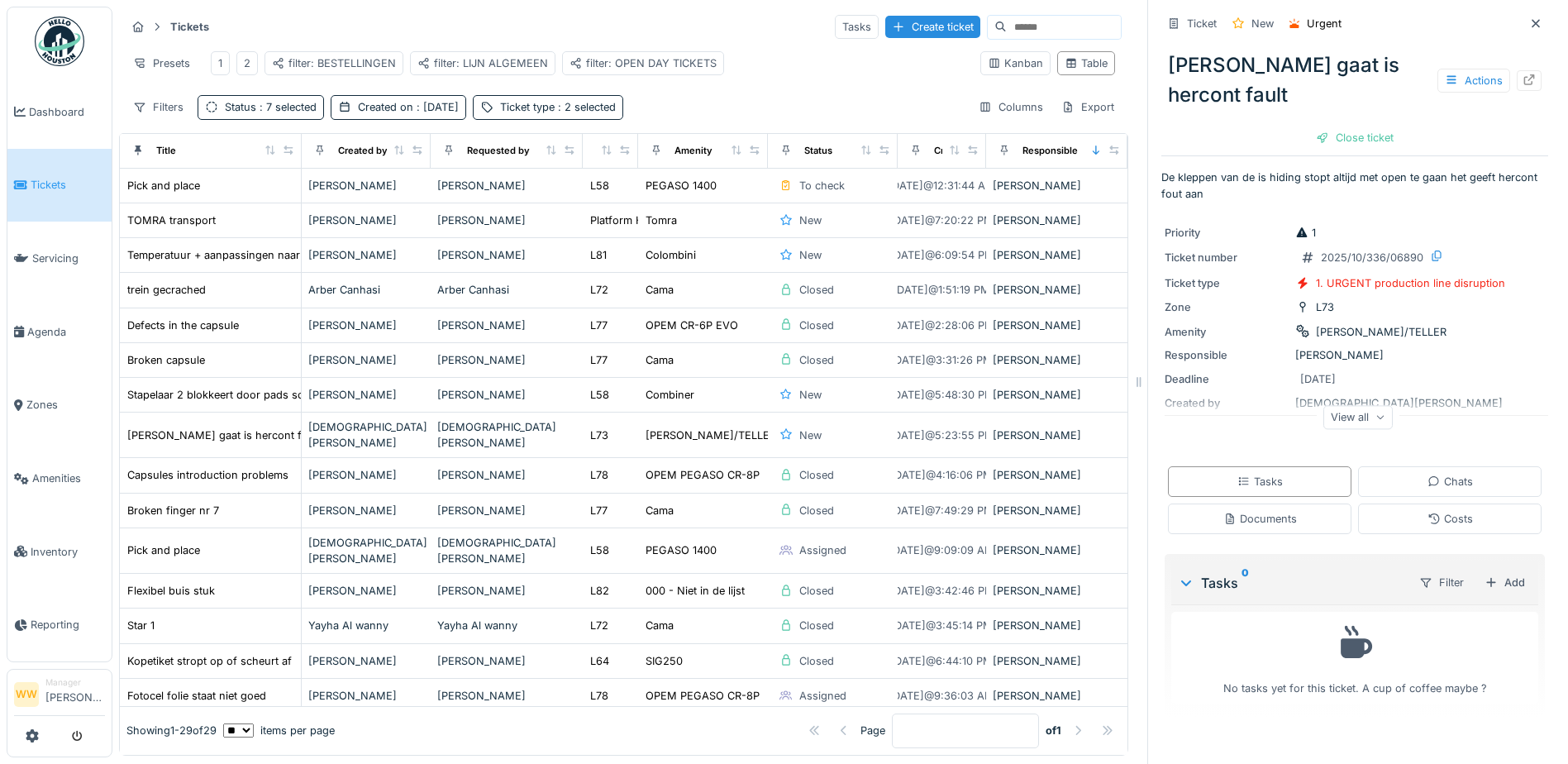
click at [1352, 405] on div "View all" at bounding box center [1358, 417] width 69 height 24
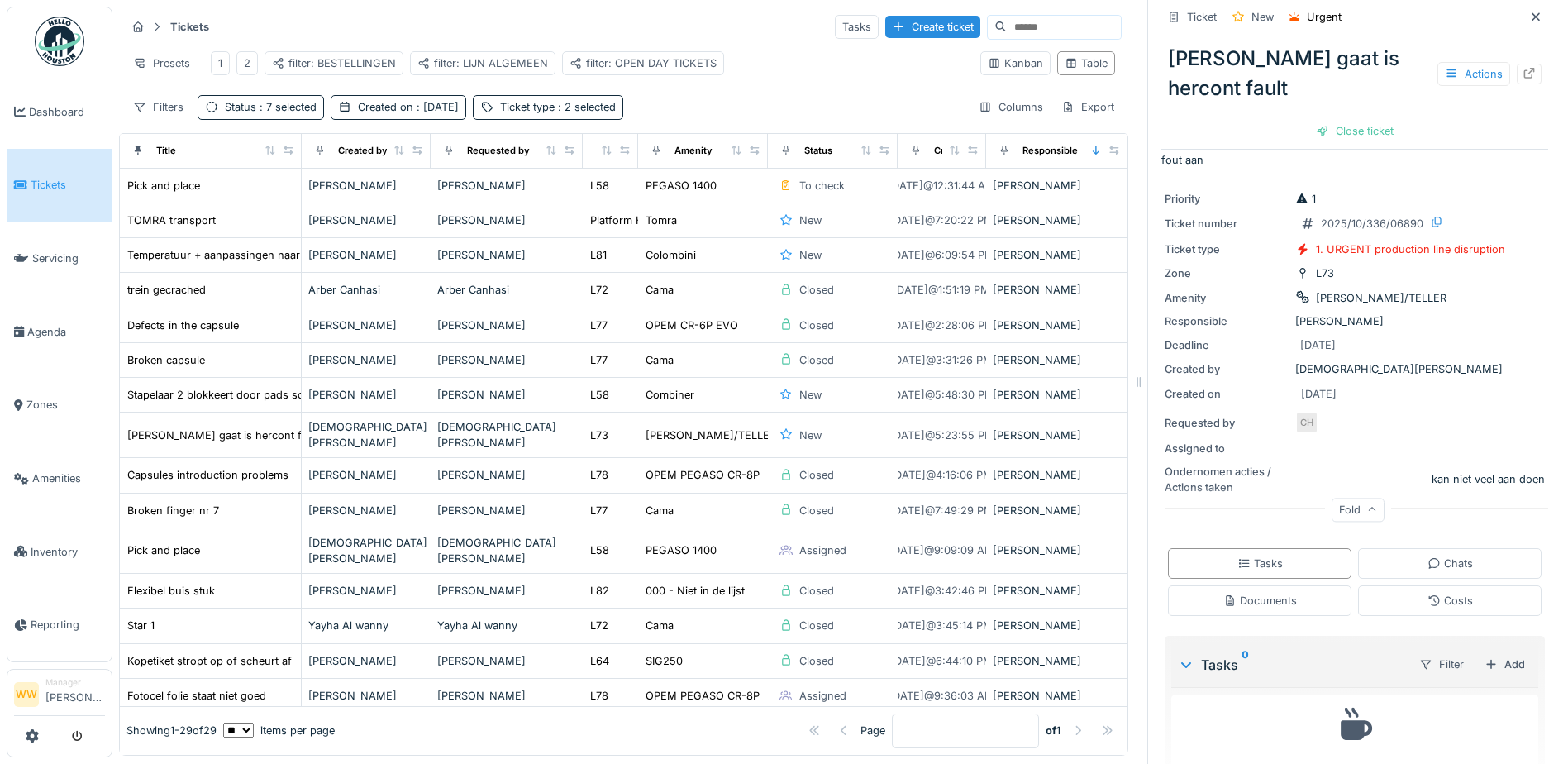
scroll to position [52, 0]
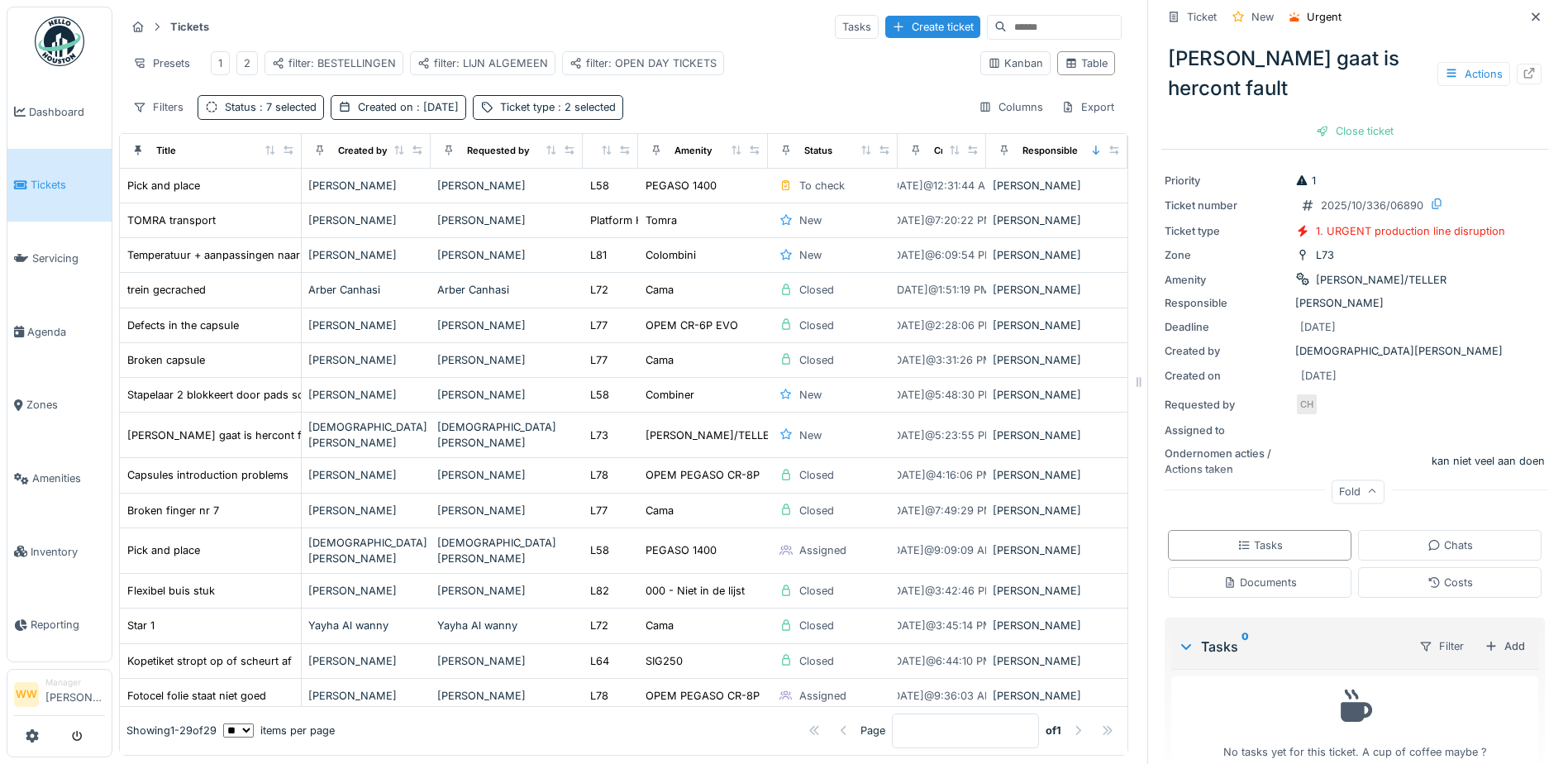
click at [1344, 480] on div "Fold" at bounding box center [1358, 492] width 53 height 24
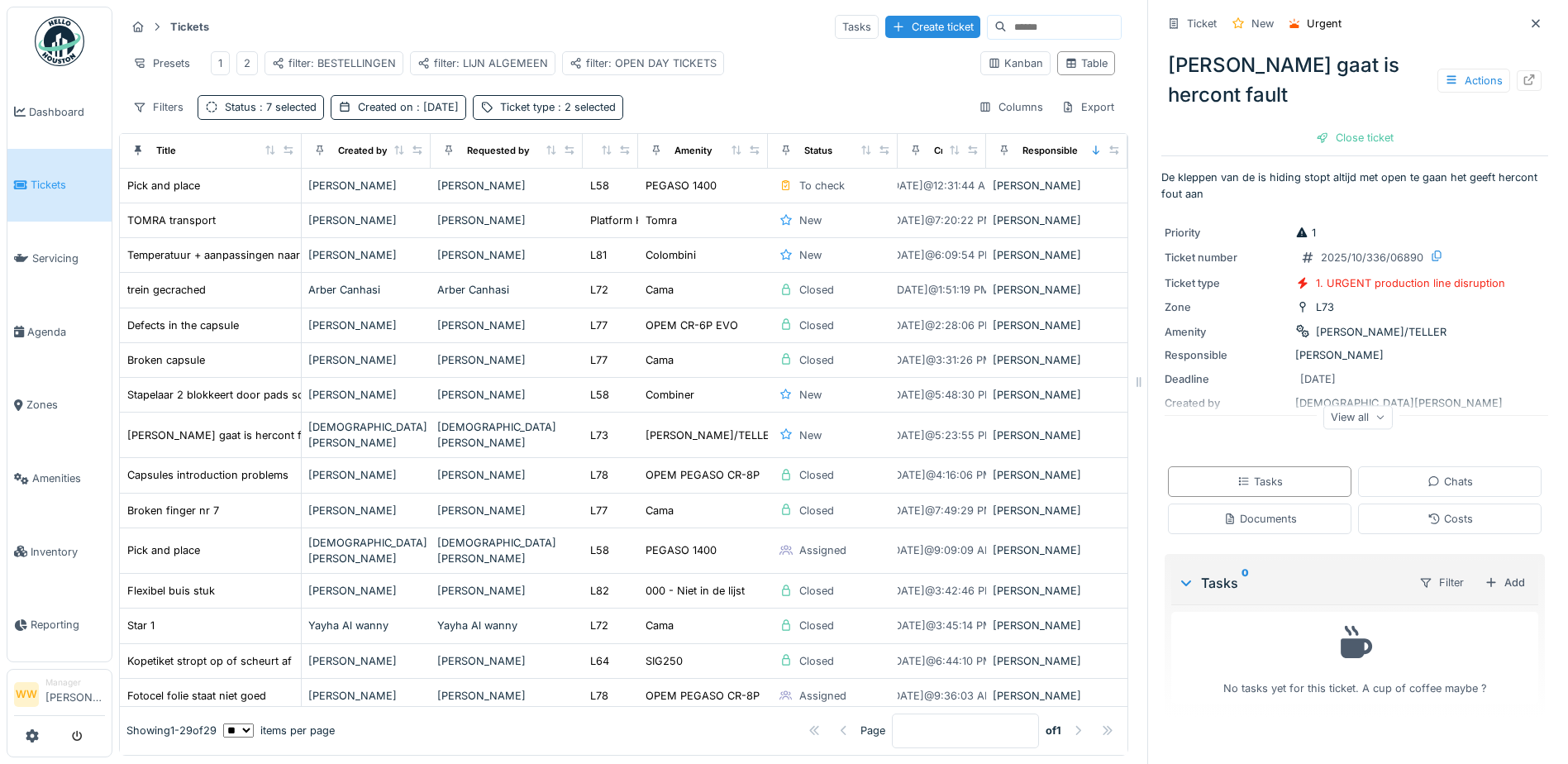
scroll to position [0, 0]
click at [546, 513] on div "[PERSON_NAME]" at bounding box center [507, 510] width 139 height 15
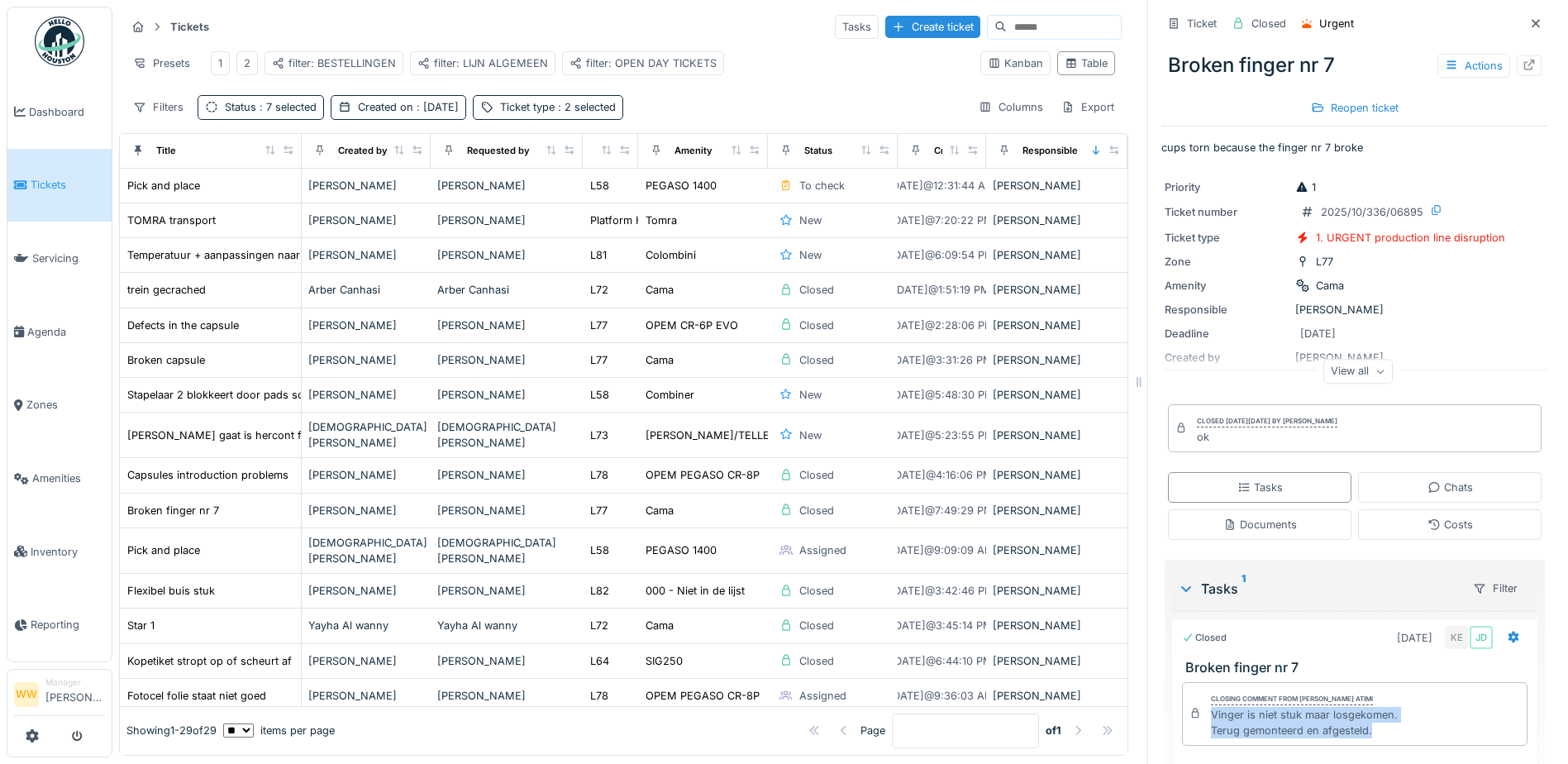
drag, startPoint x: 1199, startPoint y: 713, endPoint x: 1371, endPoint y: 735, distance: 173.4
click at [1371, 735] on div "Vinger is niet stuk maar losgekomen. Terug gemonteerd en afgesteld." at bounding box center [1304, 723] width 187 height 32
copy div "Vinger is niet stuk maar losgekomen. Terug gemonteerd en afgesteld."
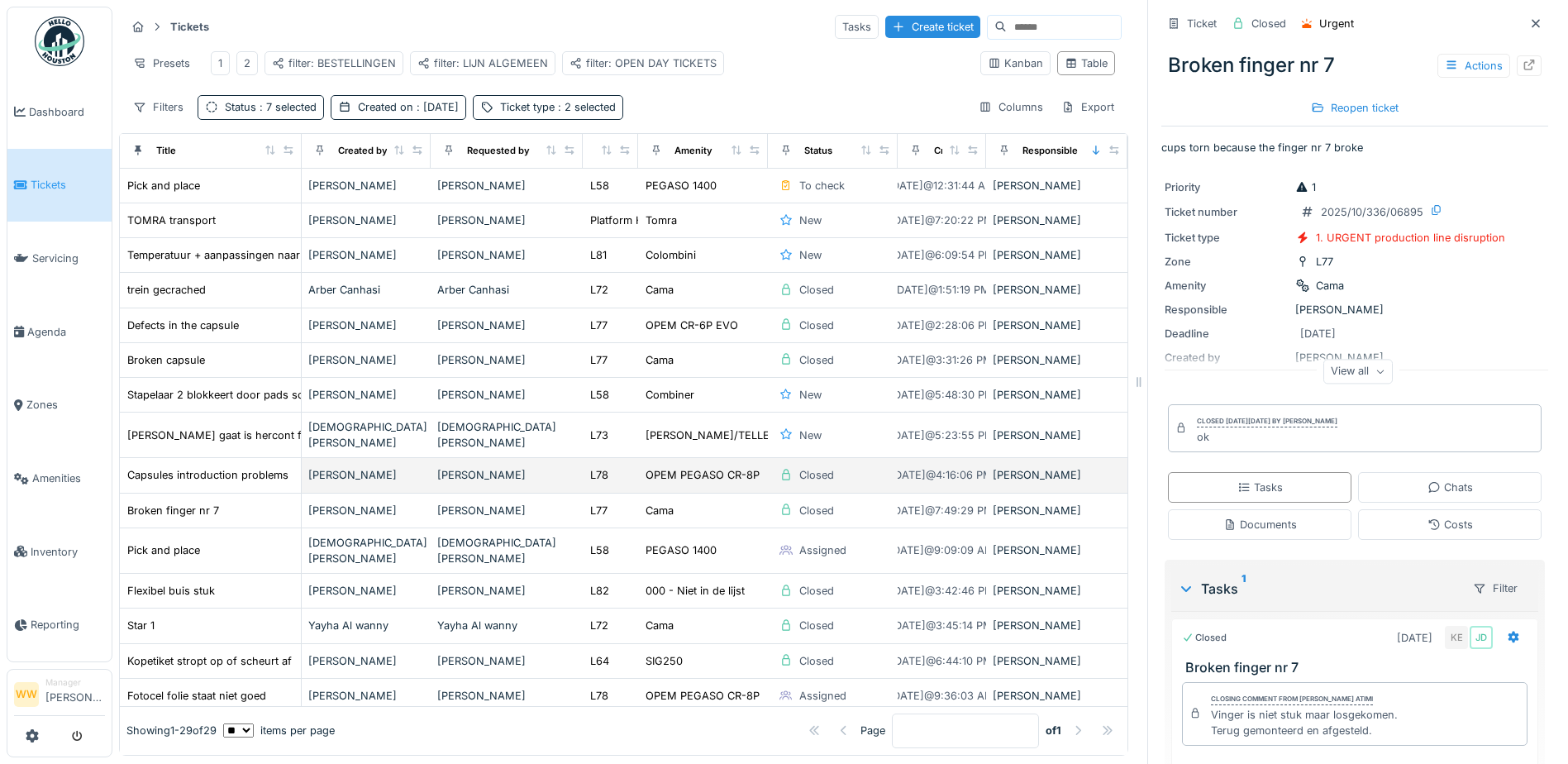
click at [544, 471] on div "[PERSON_NAME]" at bounding box center [507, 474] width 139 height 15
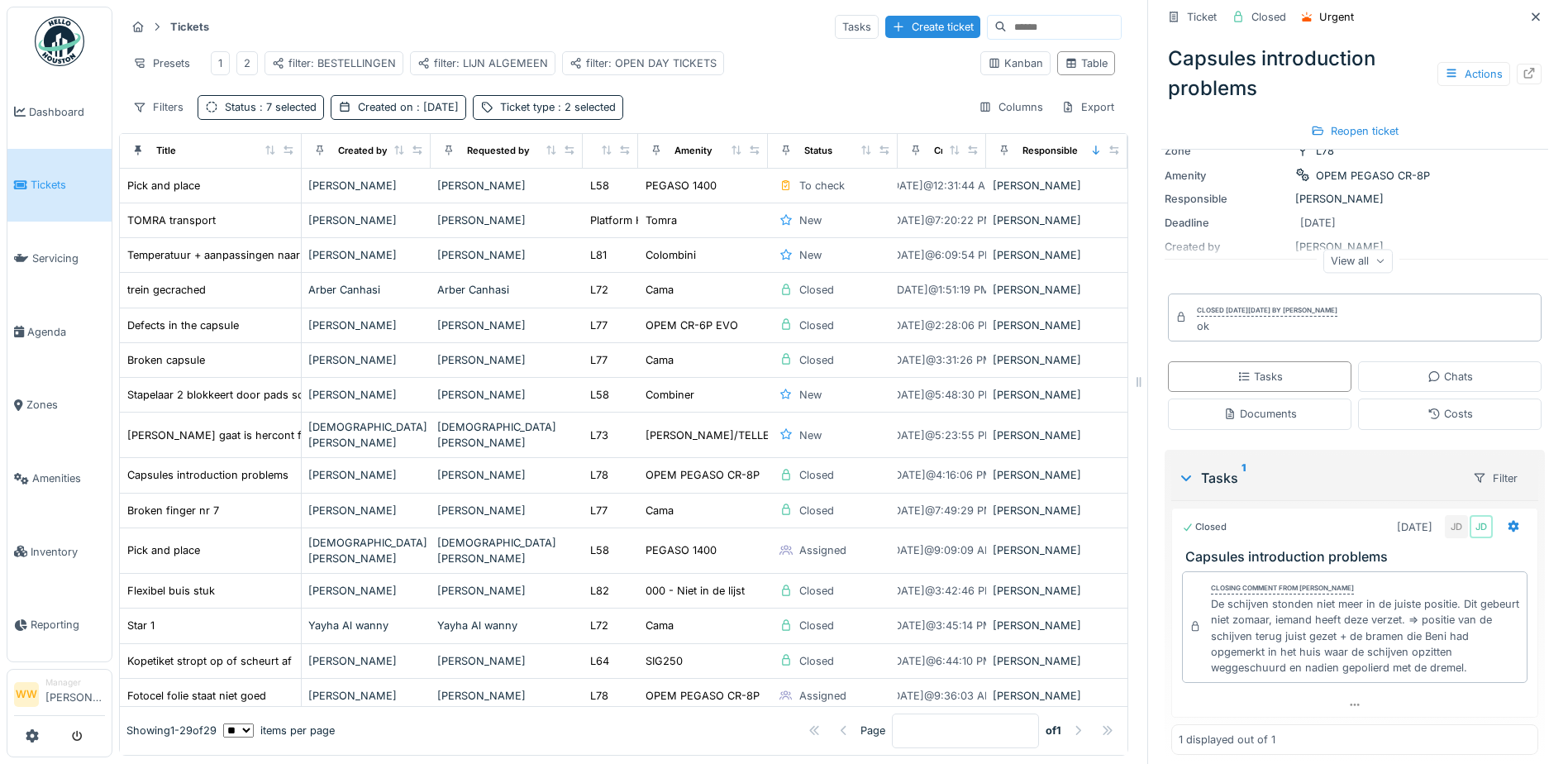
scroll to position [170, 0]
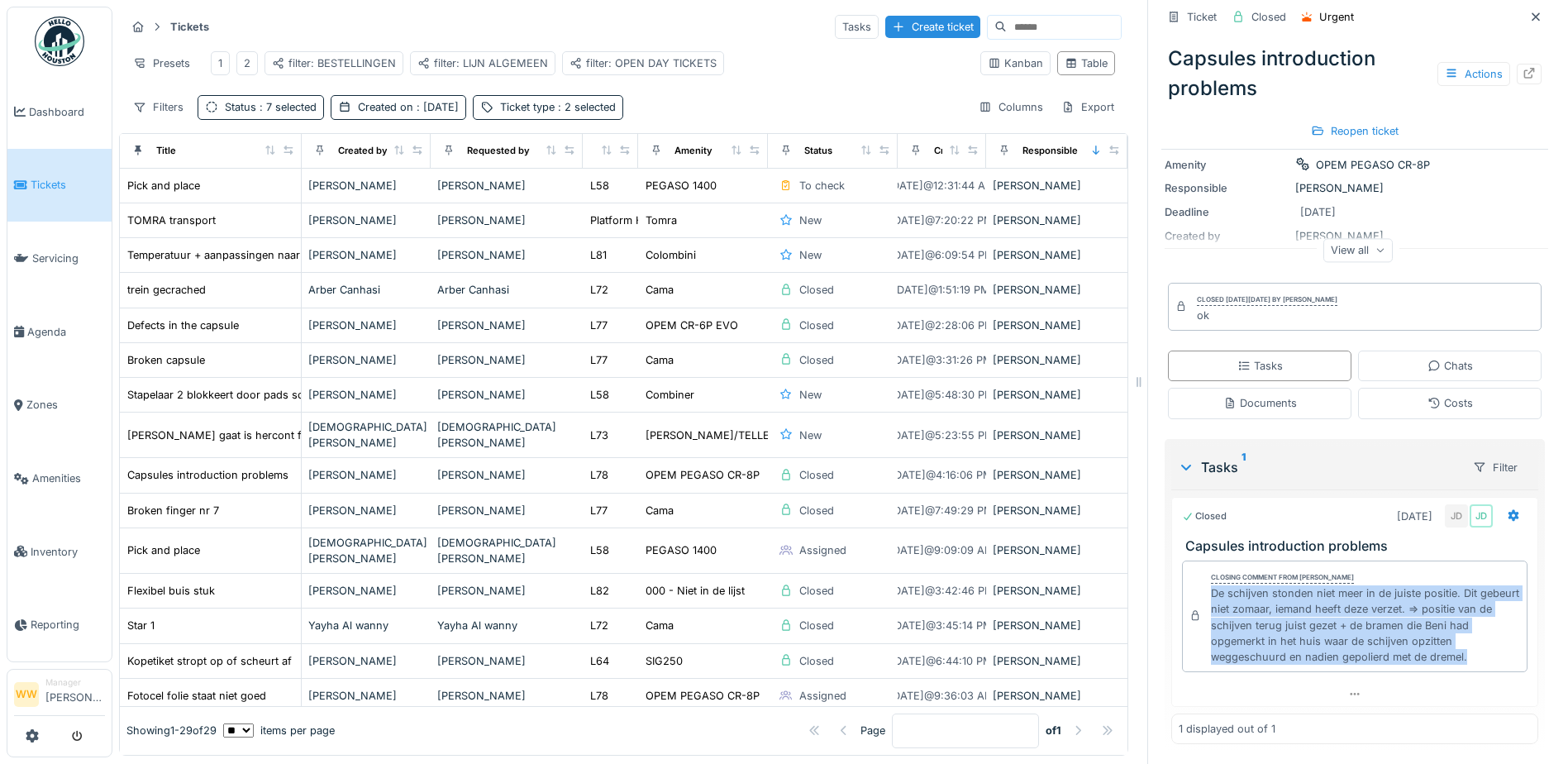
drag, startPoint x: 1195, startPoint y: 586, endPoint x: 1460, endPoint y: 658, distance: 274.6
click at [1460, 658] on div "Closing comment from [PERSON_NAME] De wit De schijven stonden niet meer in de j…" at bounding box center [1354, 616] width 345 height 112
copy div "De schijven stonden niet meer in de juiste positie. Dit gebeurt niet zomaar, ie…"
click at [1076, 71] on div "Table" at bounding box center [1087, 62] width 43 height 15
click at [1529, 17] on icon at bounding box center [1536, 17] width 14 height 11
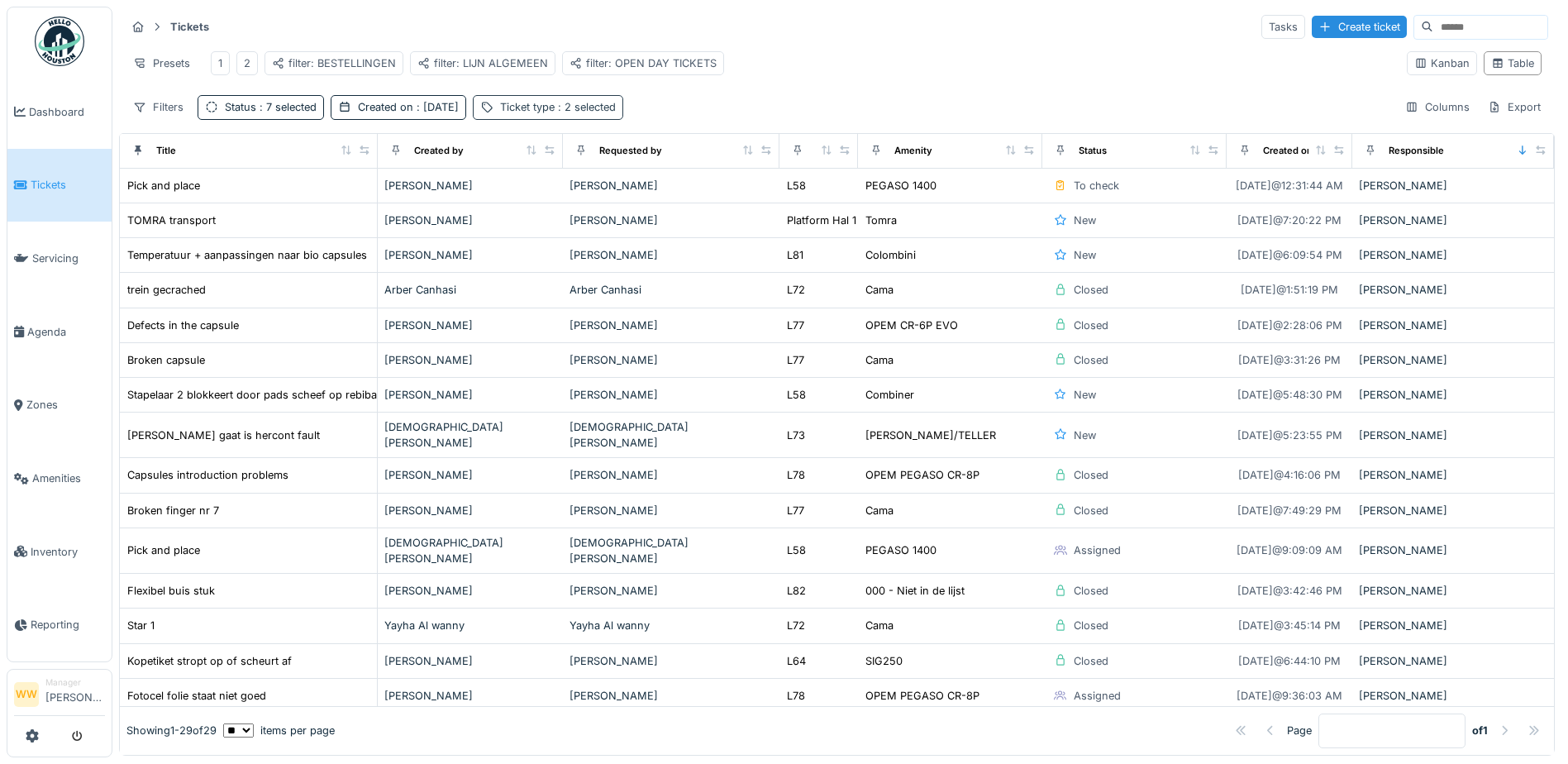
click at [586, 108] on div "Ticket type : 2 selected" at bounding box center [547, 106] width 151 height 24
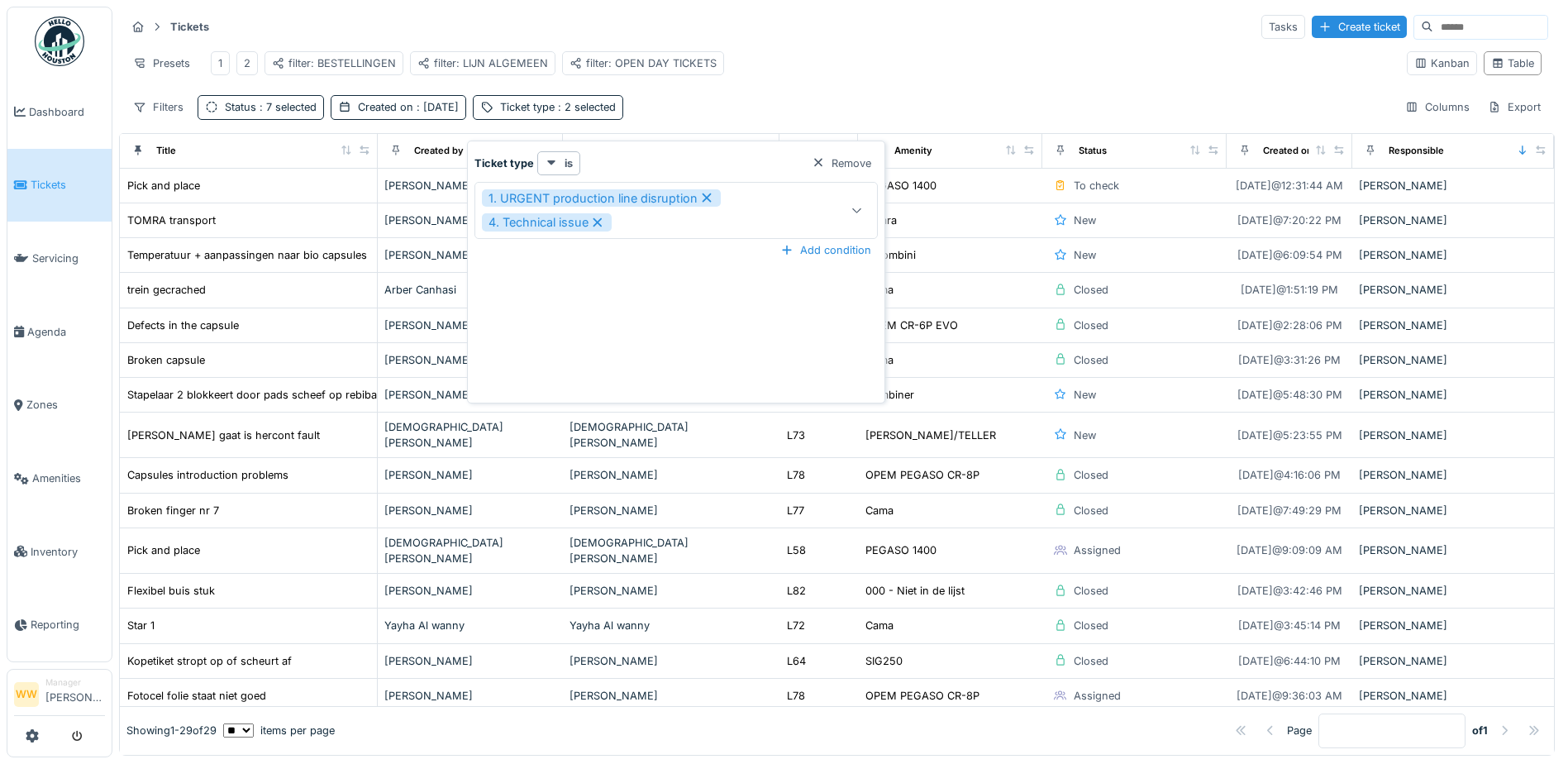
click at [832, 105] on div "Tickets Tasks Create ticket Presets 1 2 filter: BESTELLINGEN filter: LIJN ALGEM…" at bounding box center [837, 66] width 1435 height 120
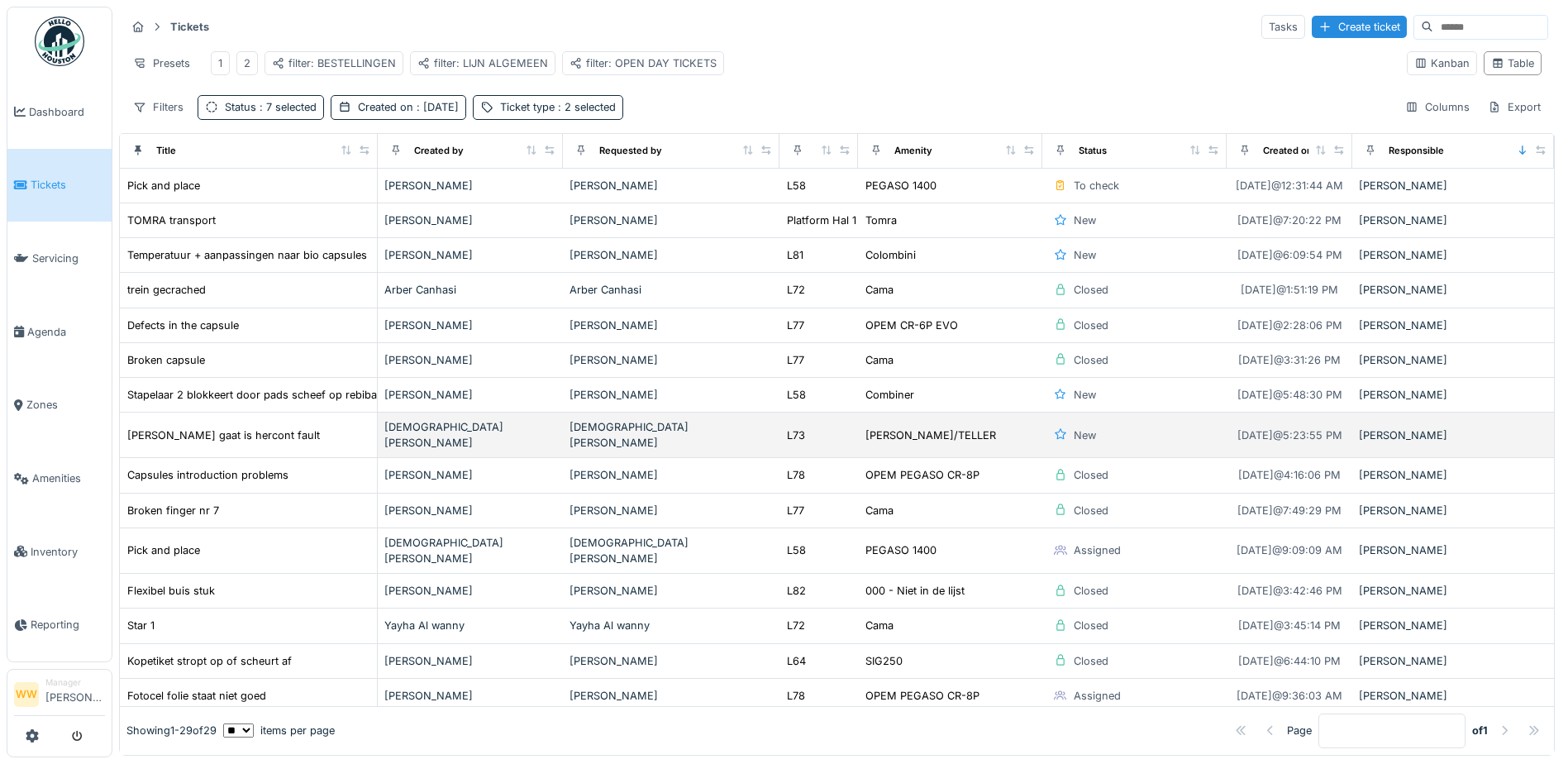
click at [729, 442] on div "[DEMOGRAPHIC_DATA][PERSON_NAME]" at bounding box center [671, 435] width 203 height 32
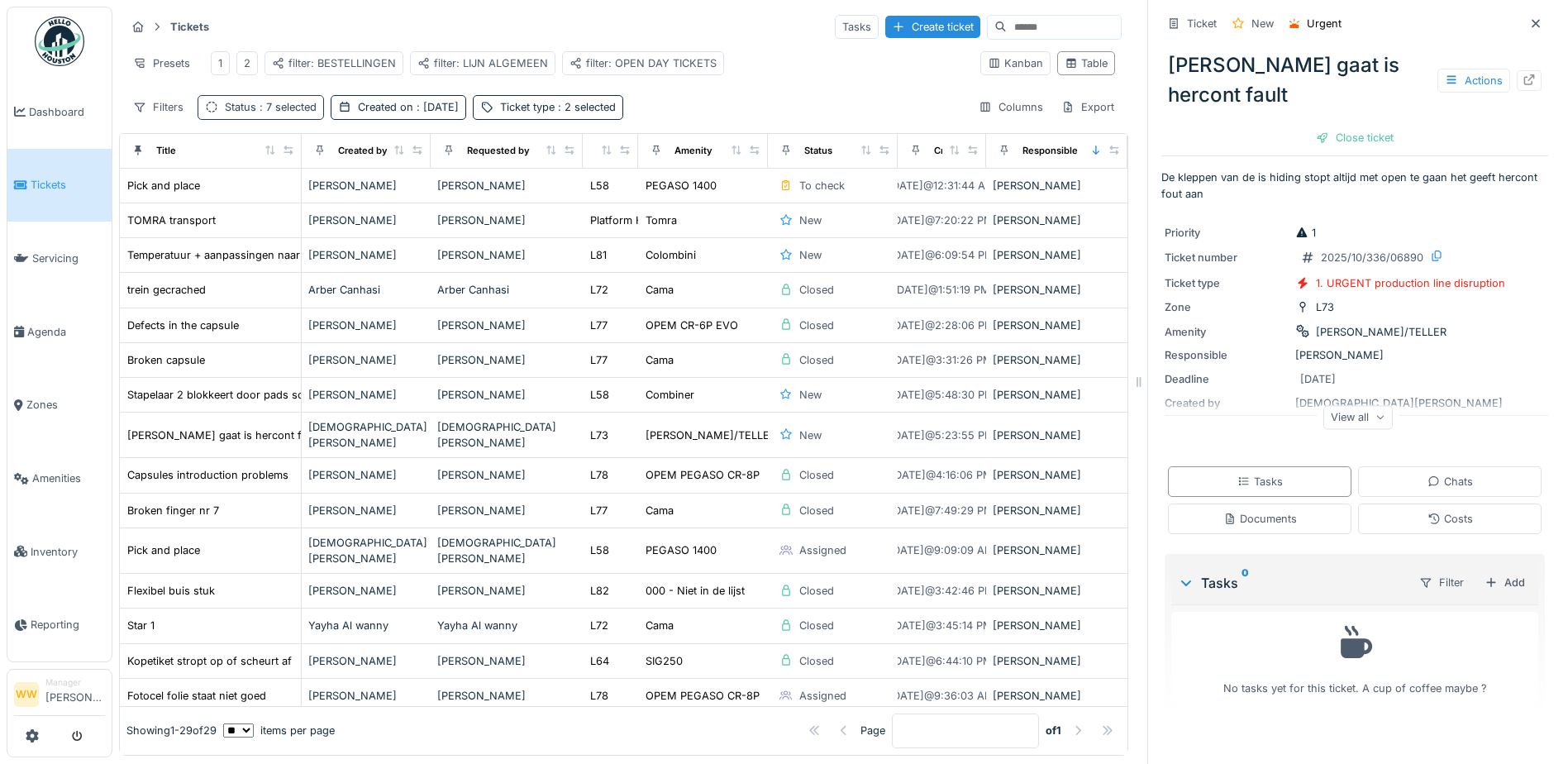
click at [294, 119] on div "Status : 7 selected" at bounding box center [261, 106] width 126 height 24
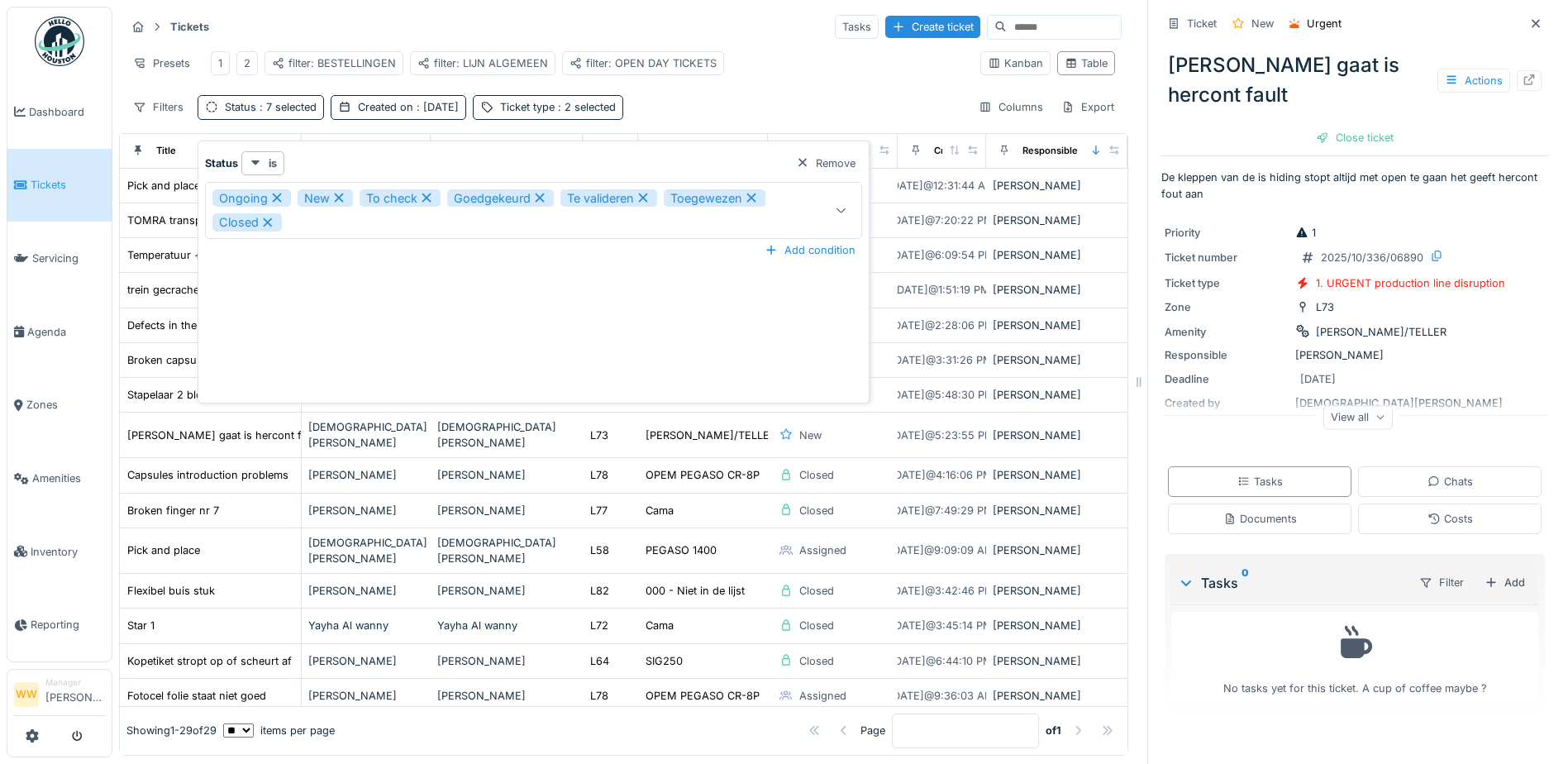
click at [273, 221] on icon at bounding box center [268, 222] width 14 height 12
type input "**********"
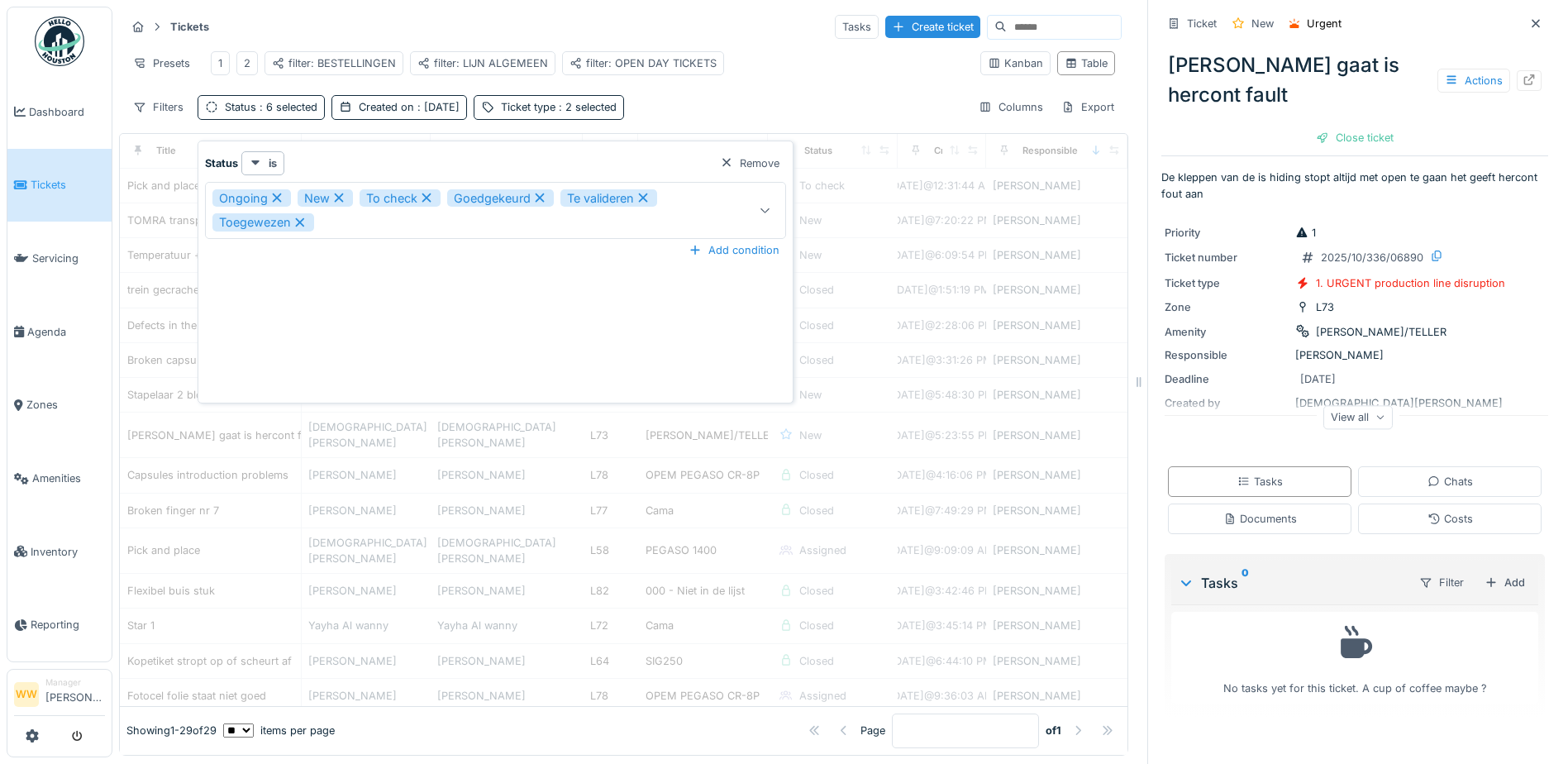
click at [732, 82] on div "Presets 1 2 filter: BESTELLINGEN filter: LIJN ALGEMEEN filter: OPEN DAY TICKETS" at bounding box center [546, 62] width 841 height 37
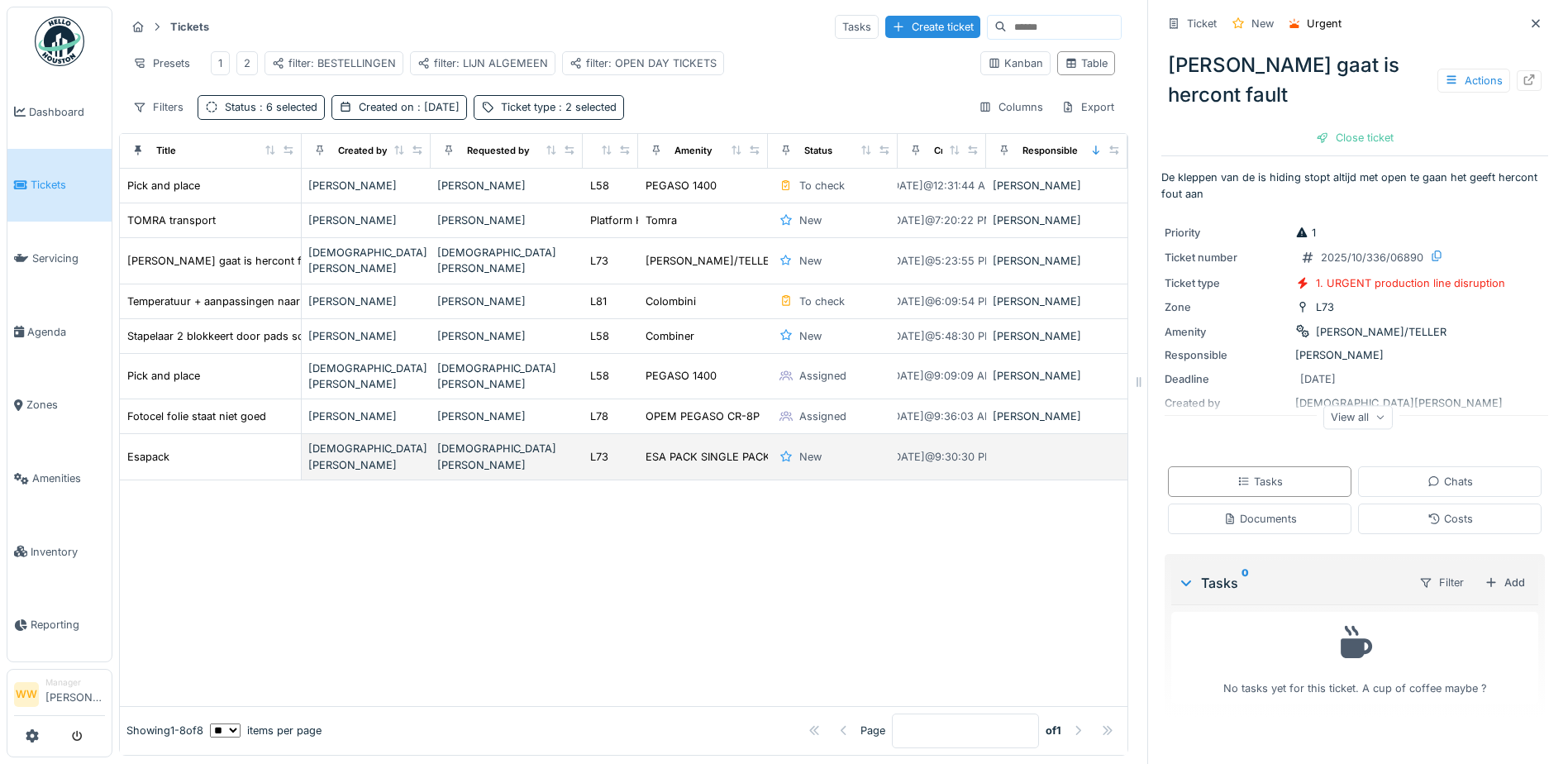
click at [554, 443] on div "[DEMOGRAPHIC_DATA][PERSON_NAME]" at bounding box center [507, 456] width 139 height 32
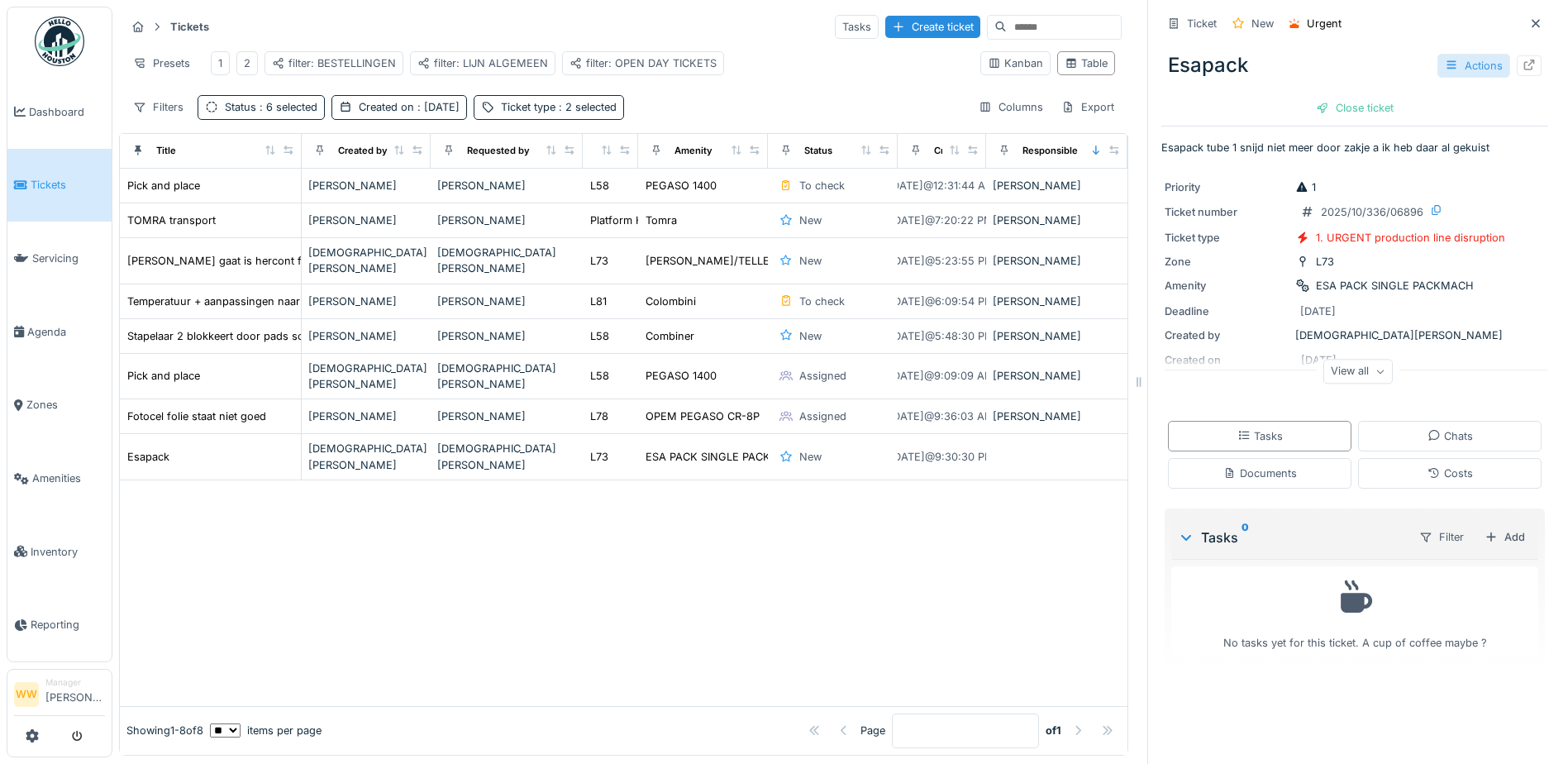
click at [1467, 63] on div "Actions" at bounding box center [1473, 66] width 73 height 24
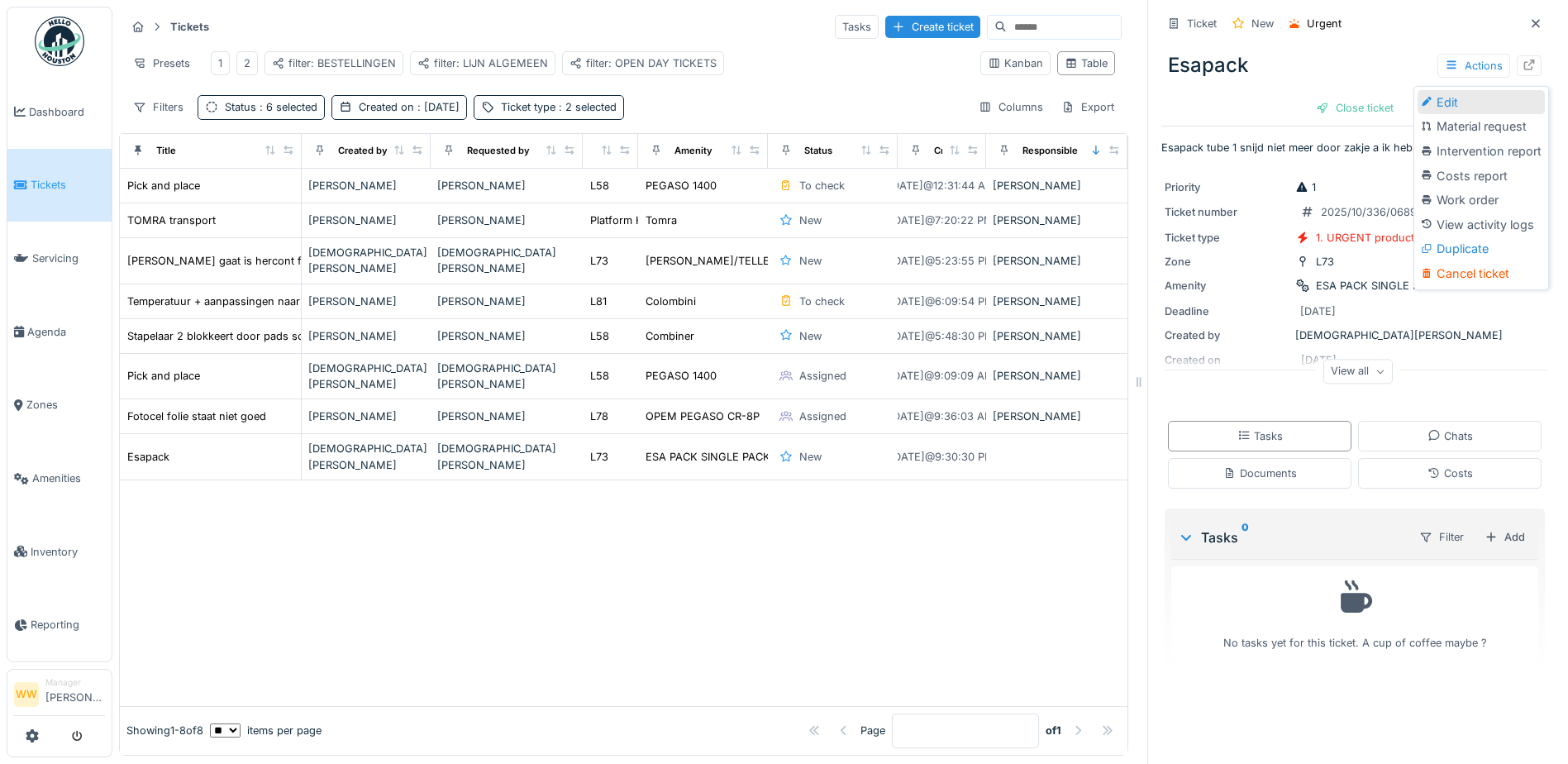
click at [1467, 104] on div "Edit" at bounding box center [1481, 102] width 127 height 24
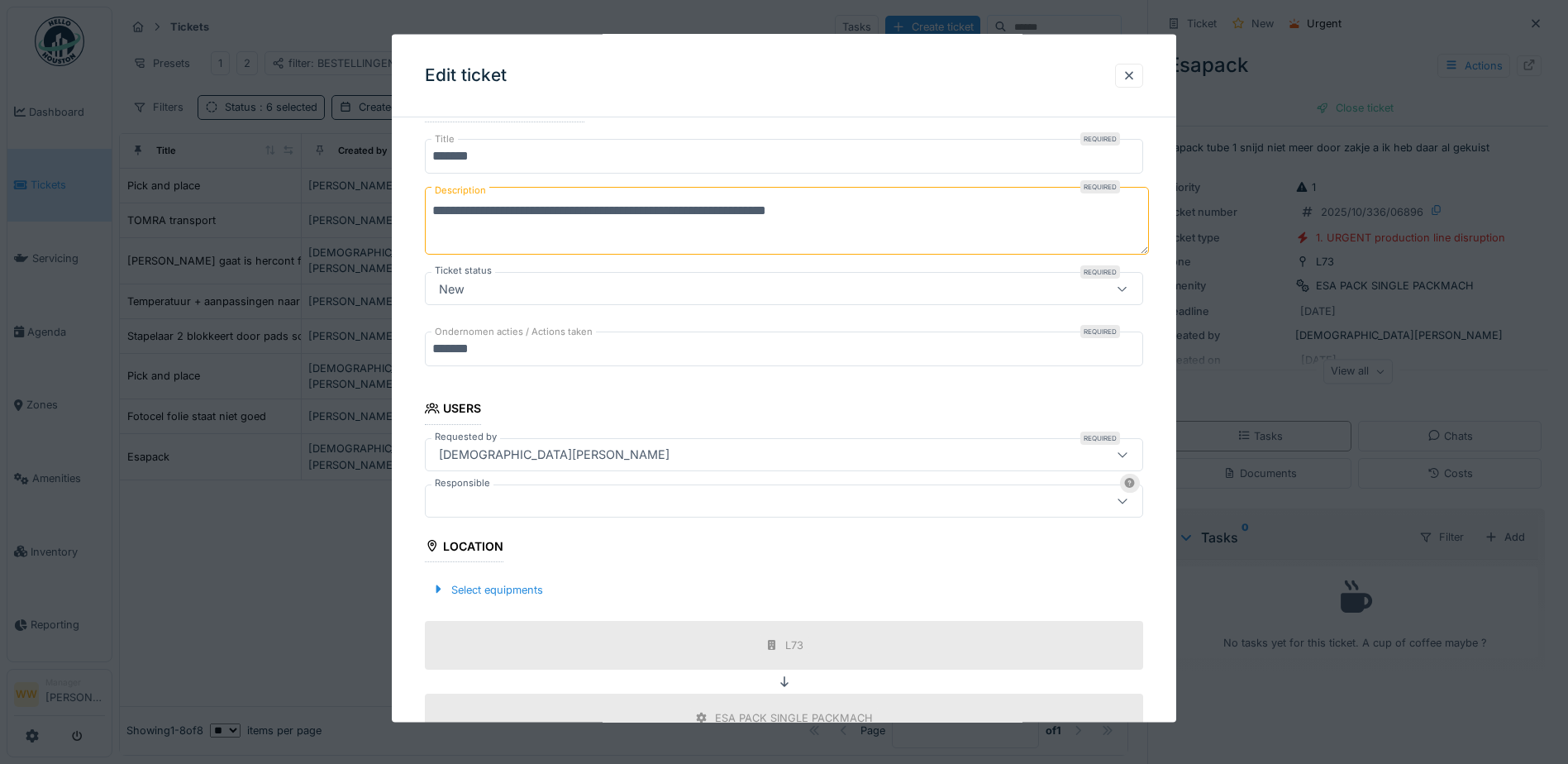
scroll to position [165, 0]
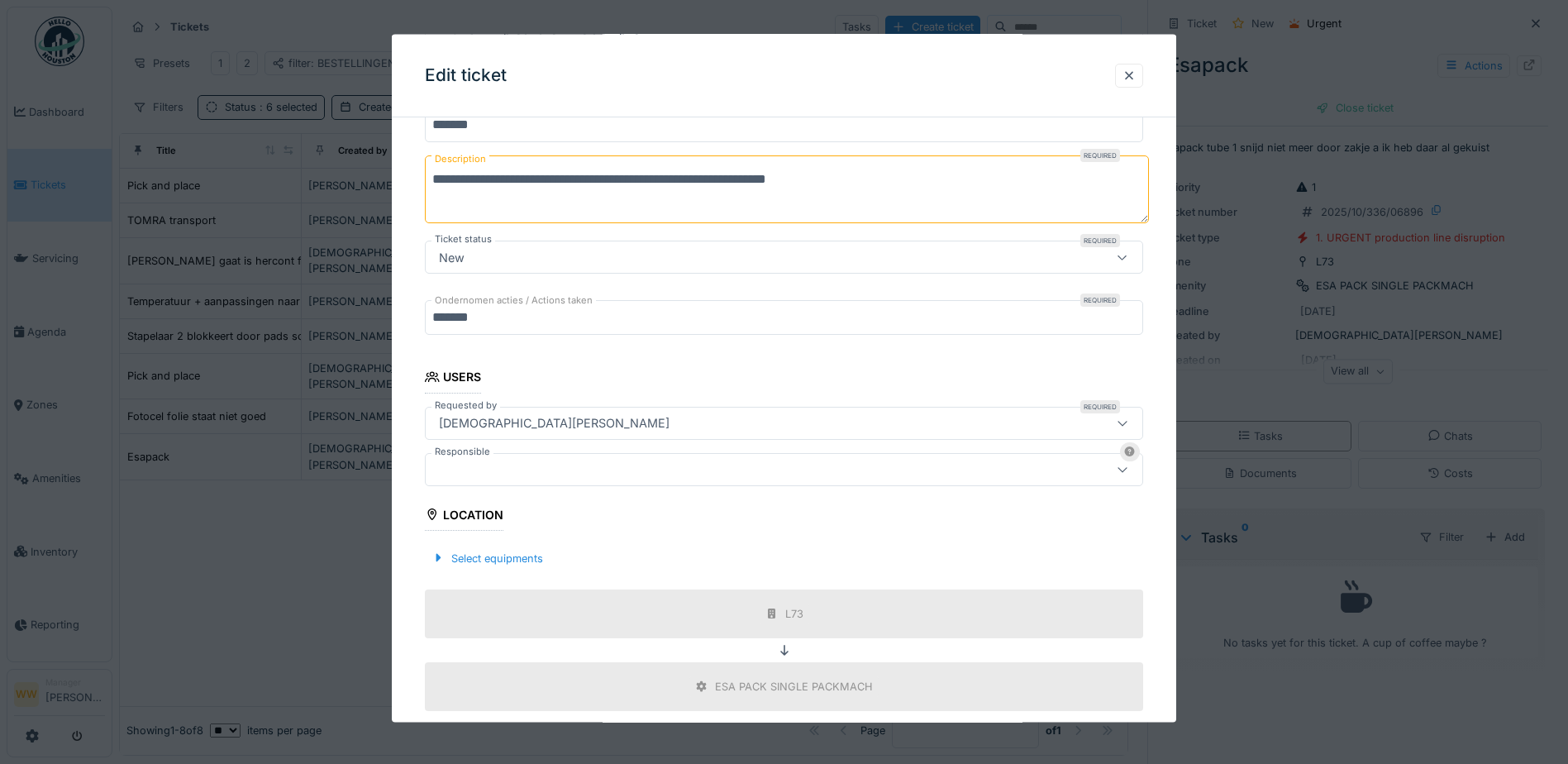
click at [491, 474] on div at bounding box center [741, 469] width 619 height 18
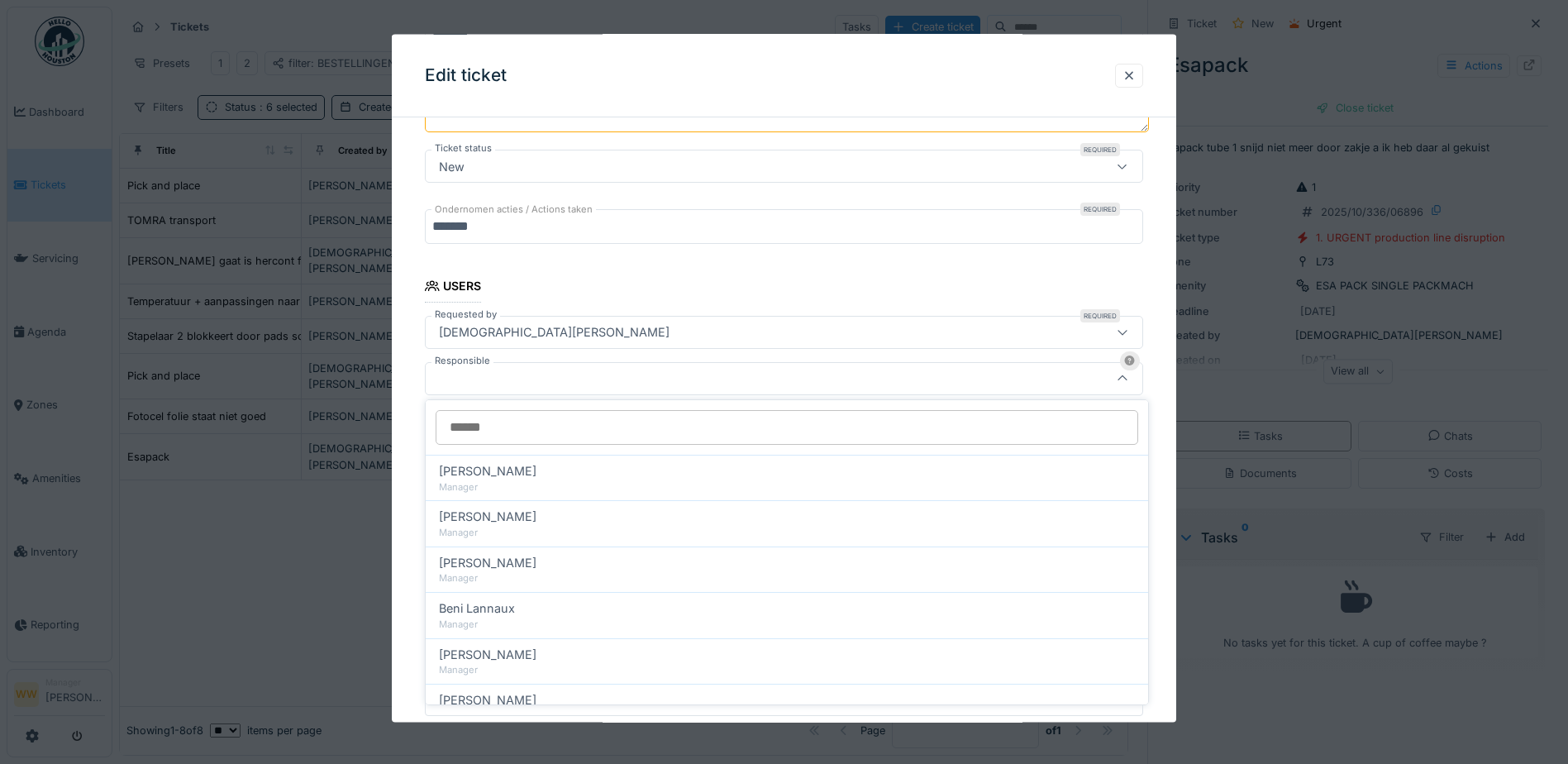
click at [500, 388] on div at bounding box center [784, 378] width 719 height 33
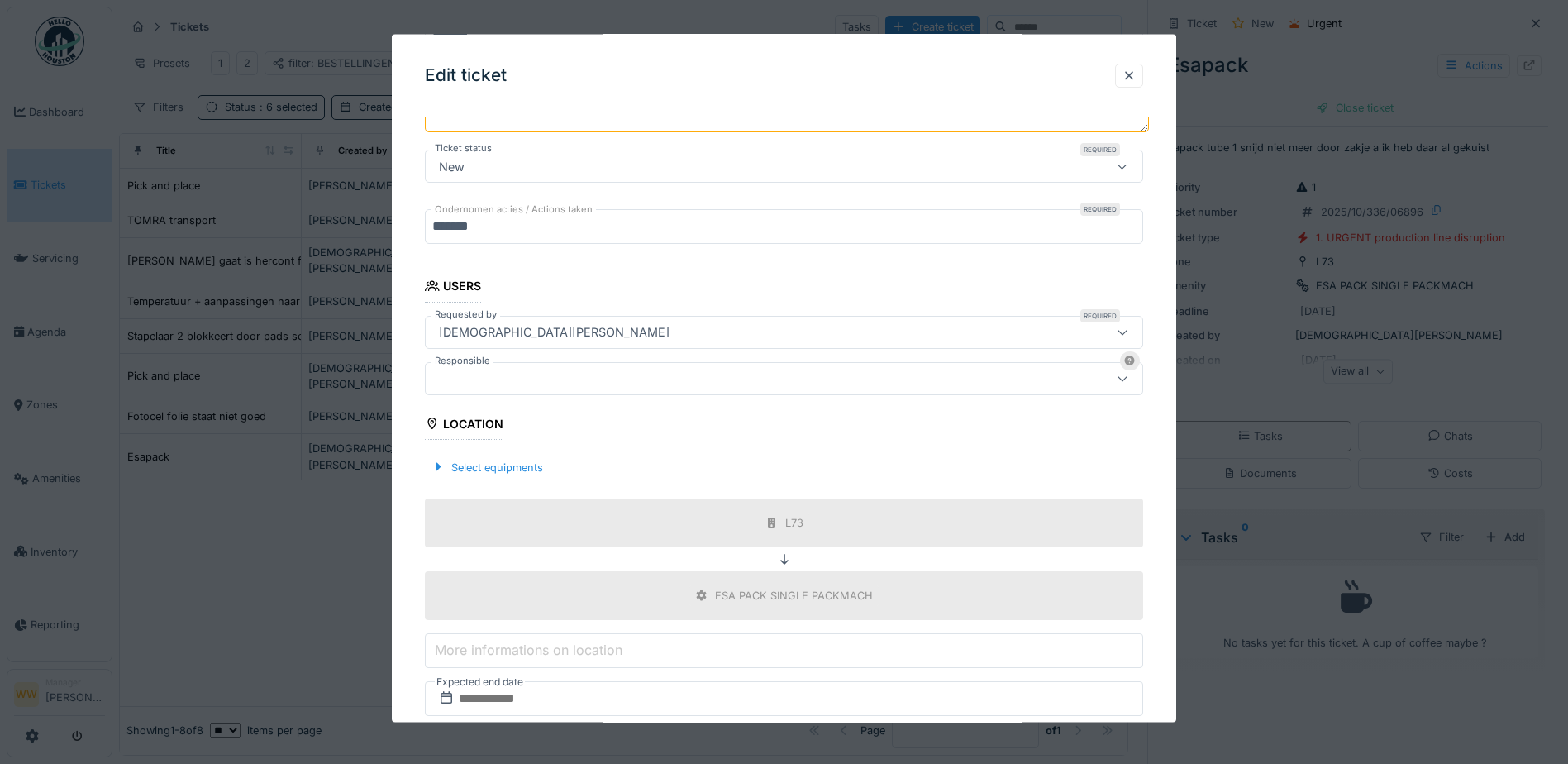
click at [586, 380] on div at bounding box center [741, 378] width 619 height 18
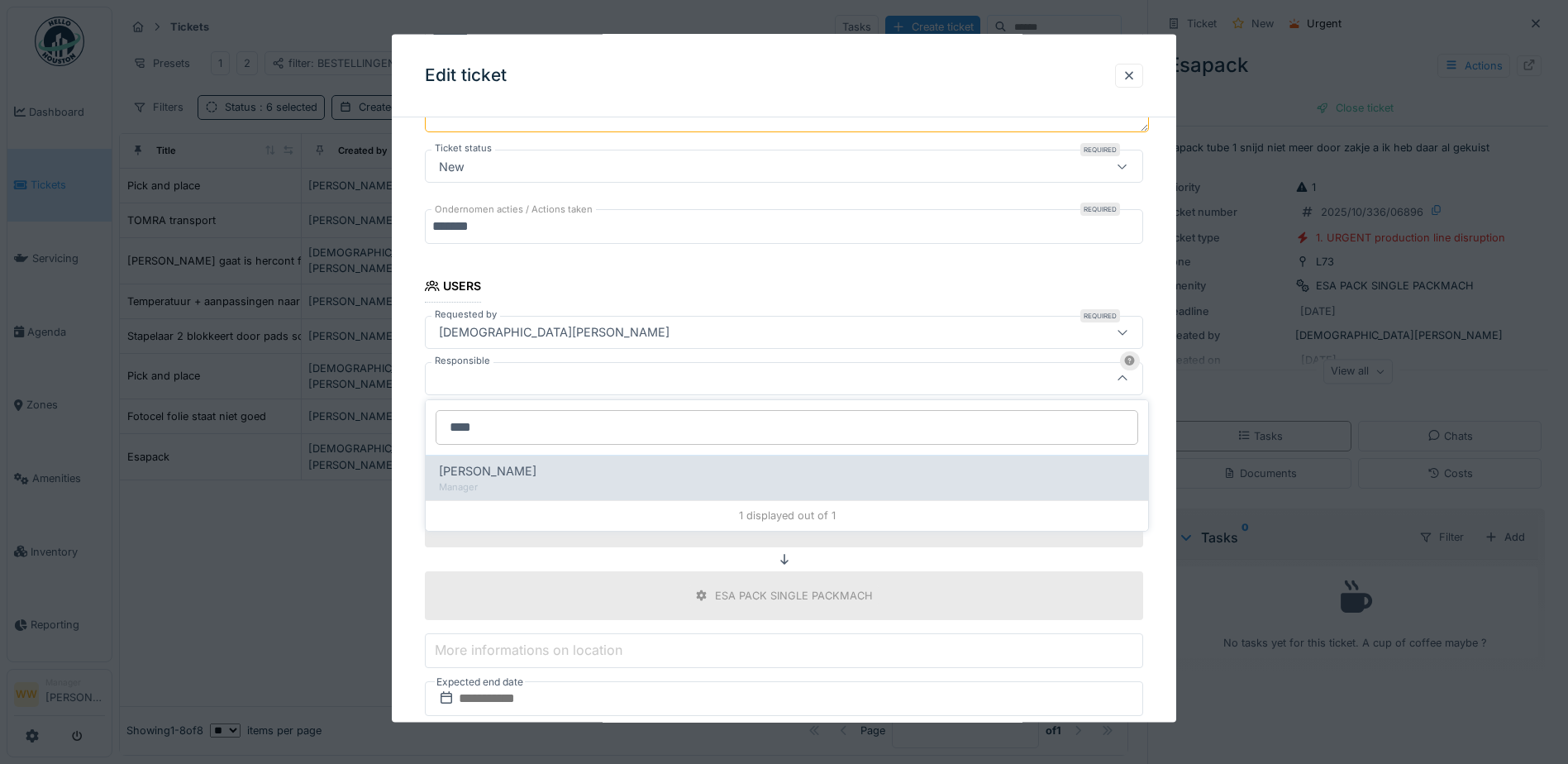
type input "****"
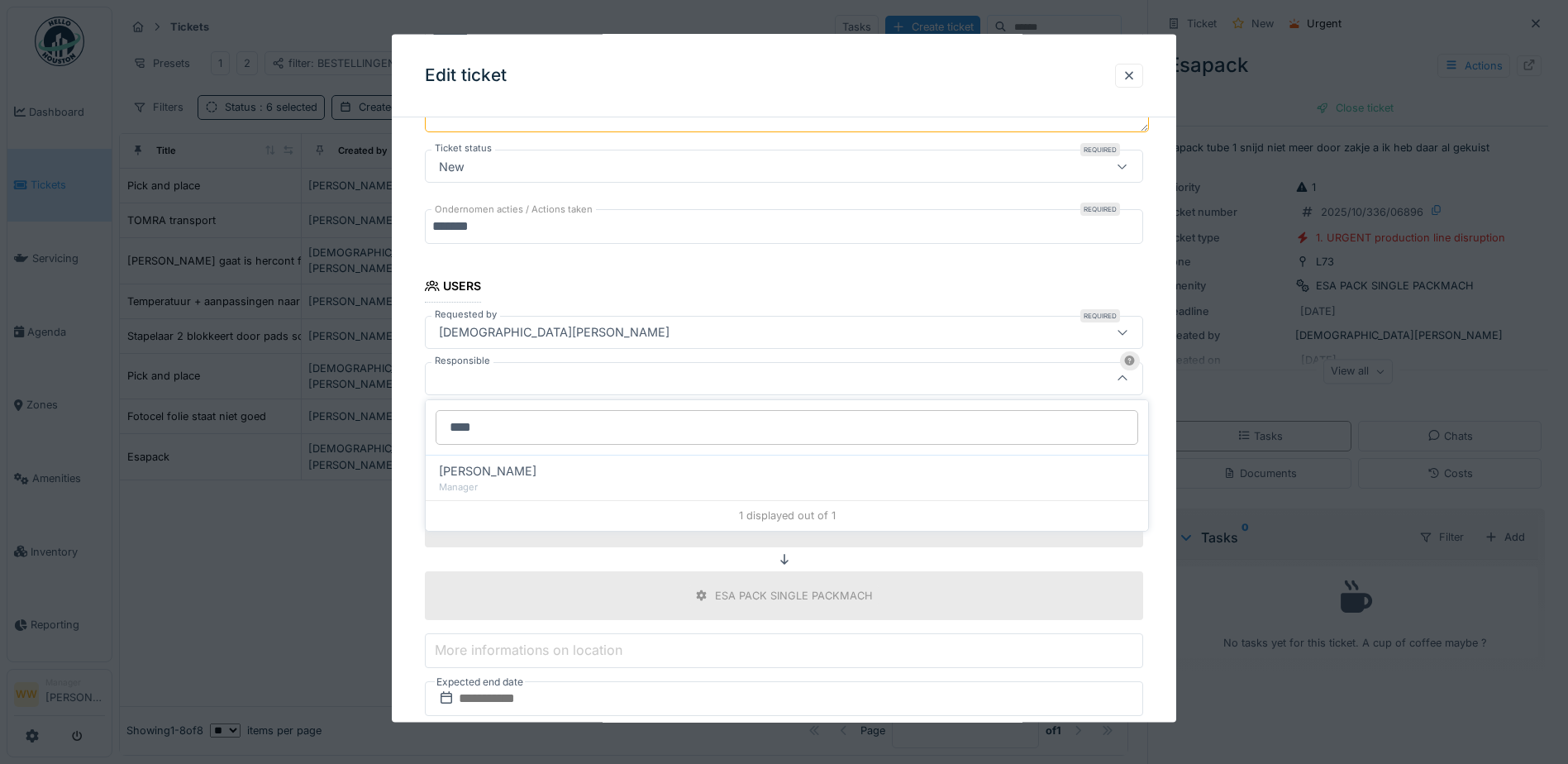
click at [518, 475] on span "[PERSON_NAME]" at bounding box center [488, 471] width 97 height 18
type input "****"
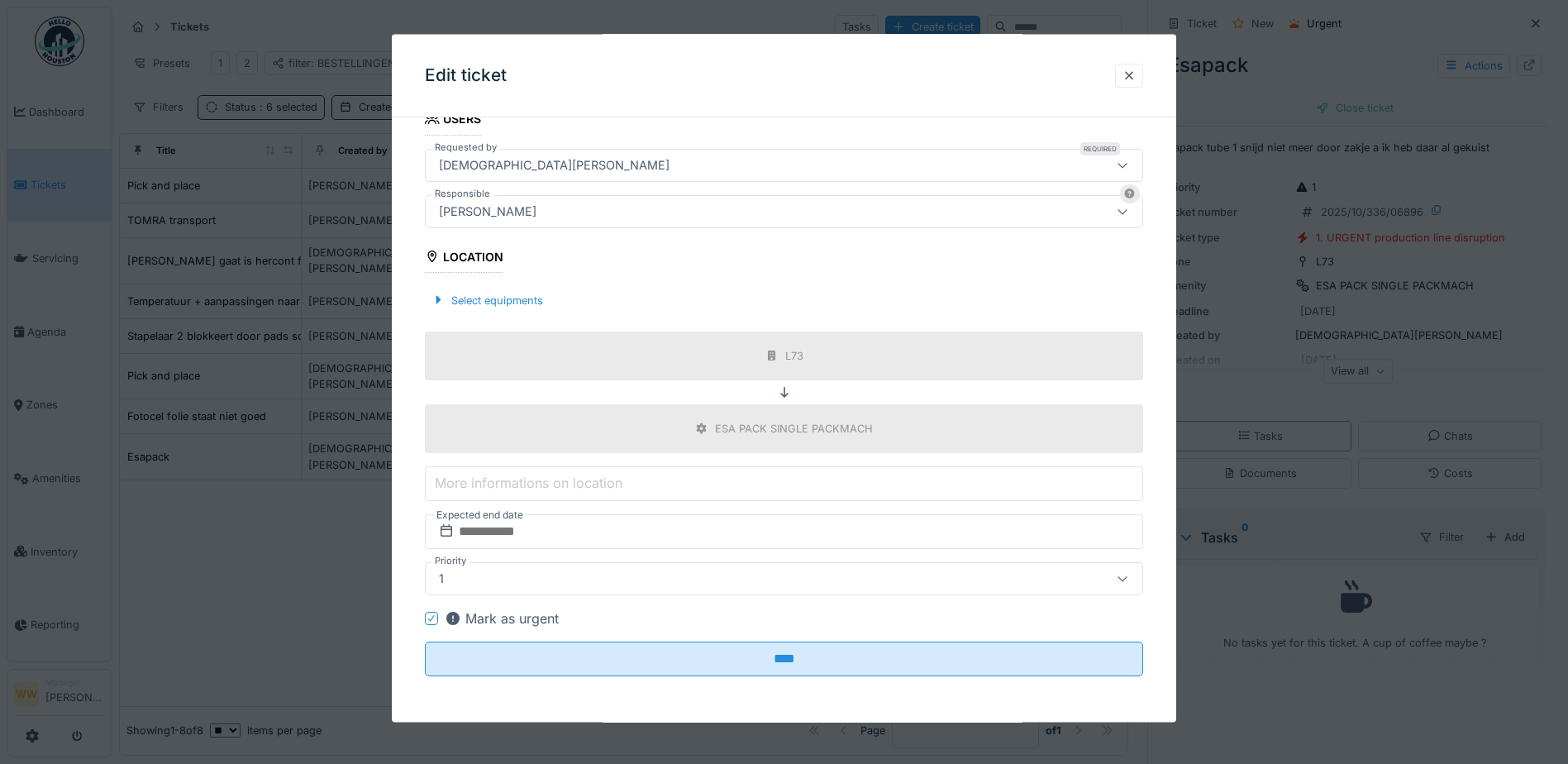
scroll to position [13, 0]
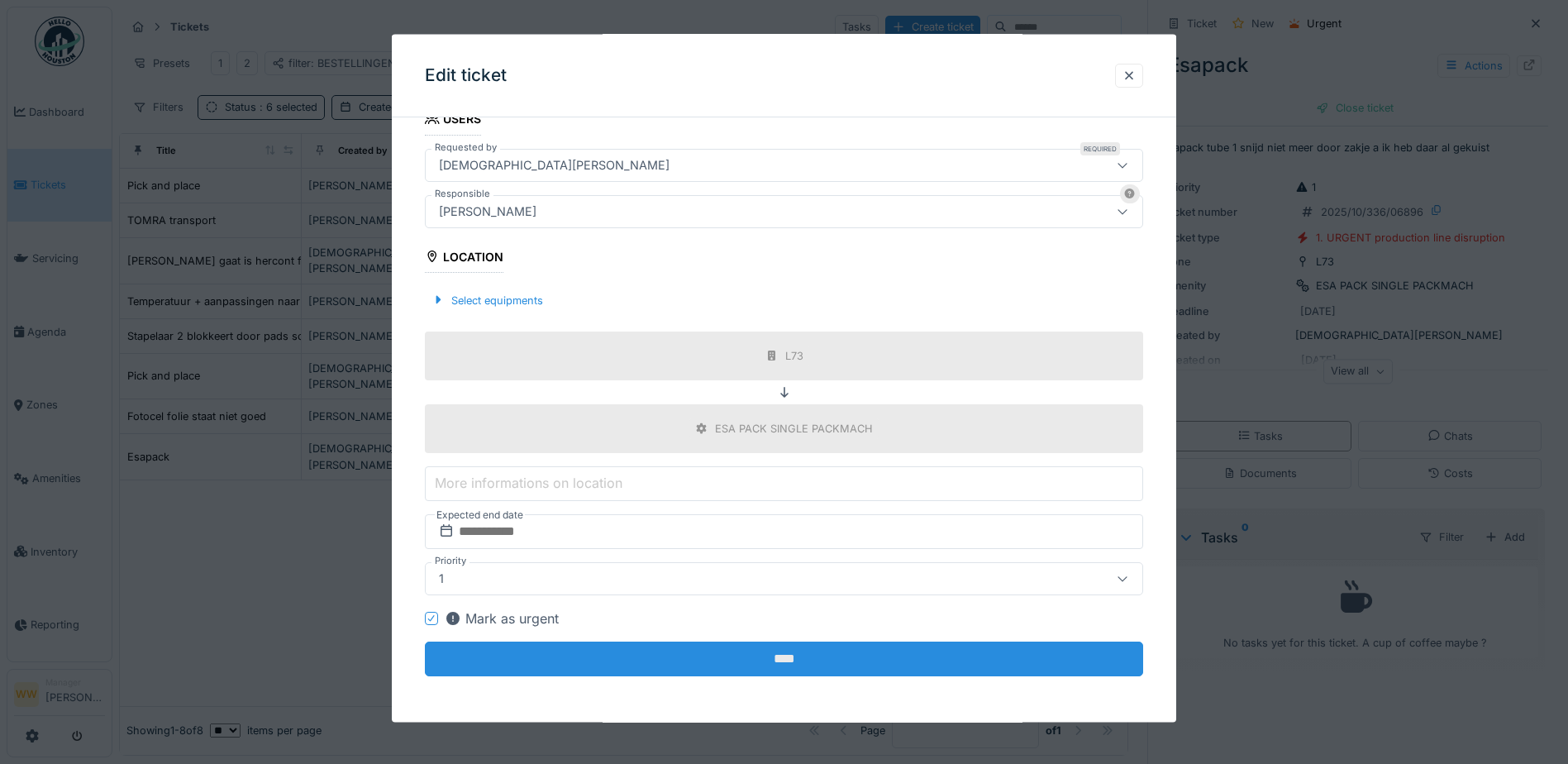
click at [697, 656] on input "****" at bounding box center [784, 658] width 719 height 34
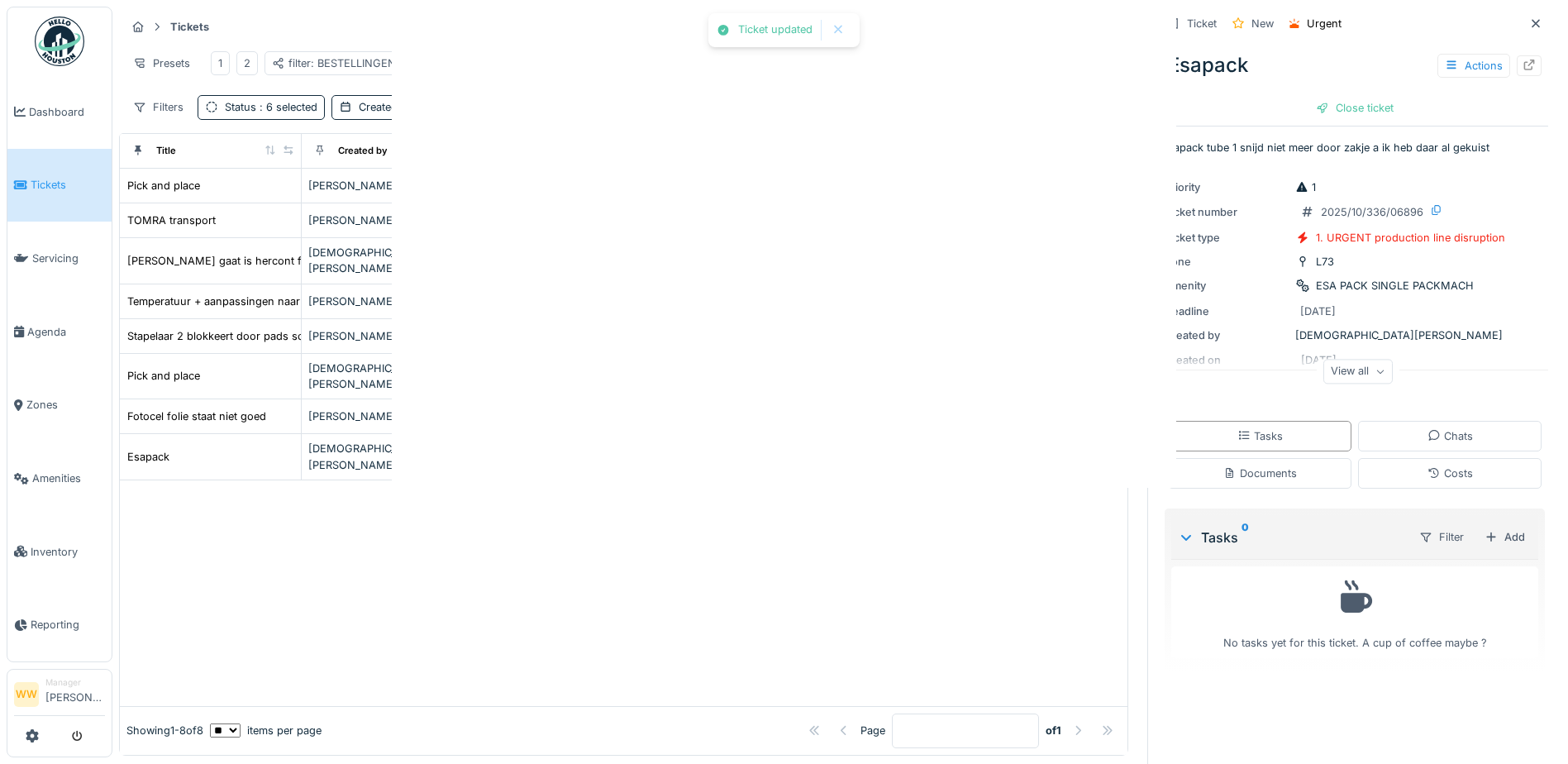
scroll to position [0, 0]
